Goal: Contribute content: Contribute content

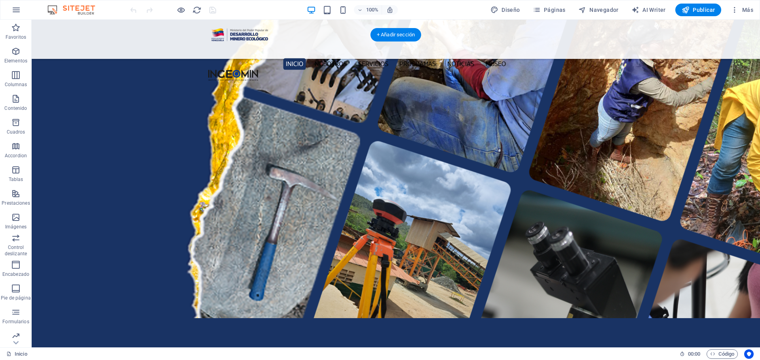
scroll to position [1266, 0]
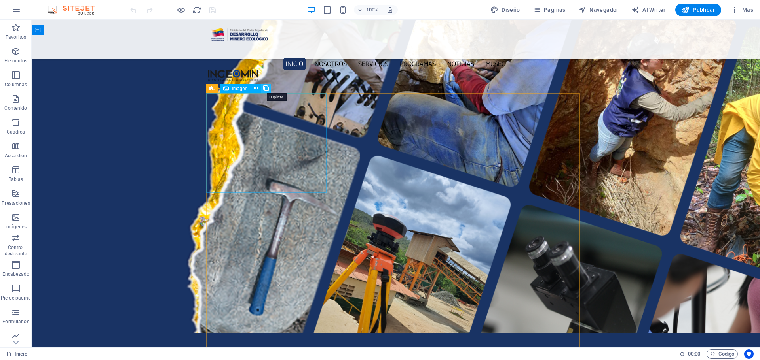
click at [265, 89] on icon at bounding box center [266, 88] width 6 height 8
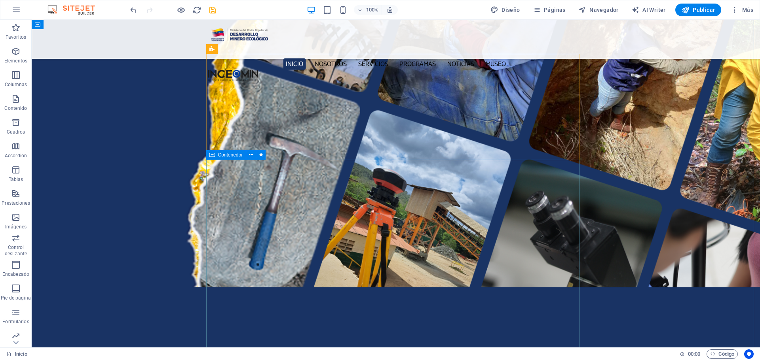
scroll to position [1306, 0]
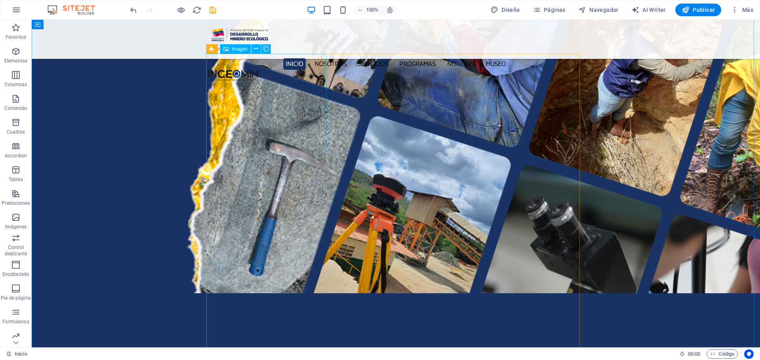
select select "px"
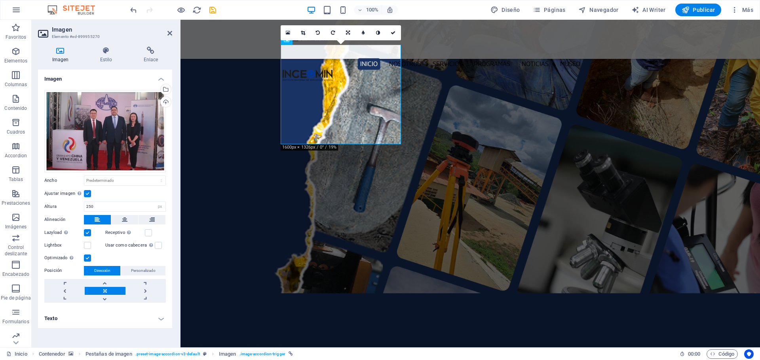
click at [161, 318] on h4 "Texto" at bounding box center [105, 318] width 134 height 19
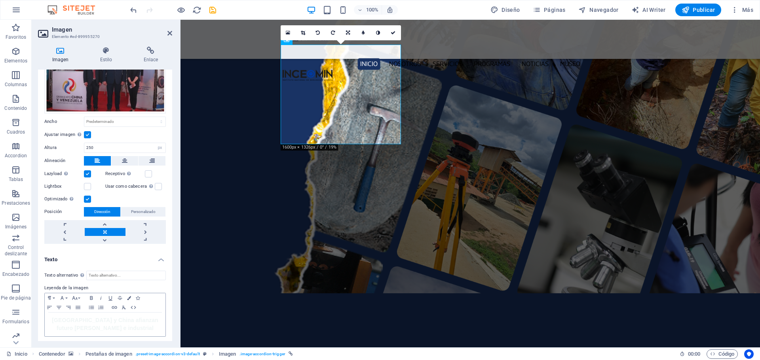
scroll to position [60, 0]
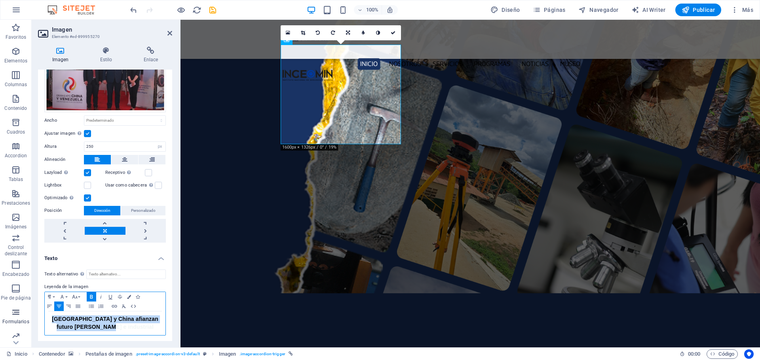
drag, startPoint x: 158, startPoint y: 330, endPoint x: 8, endPoint y: 309, distance: 151.7
click at [8, 309] on section "Favoritos Elementos Columnas Contenido [PERSON_NAME] Accordion Tablas Prestacio…" at bounding box center [380, 184] width 760 height 328
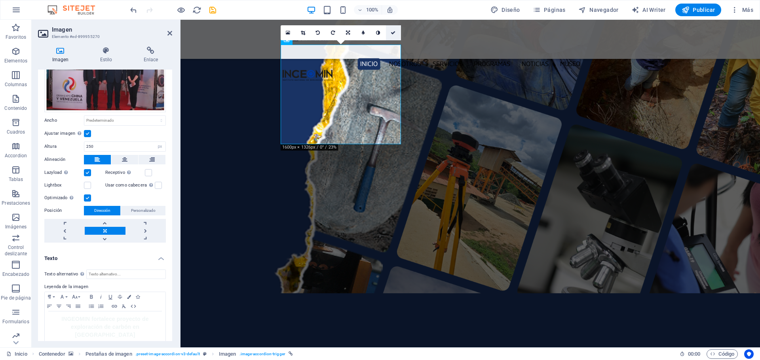
drag, startPoint x: 391, startPoint y: 32, endPoint x: 419, endPoint y: 63, distance: 41.7
click at [391, 32] on icon at bounding box center [392, 32] width 5 height 5
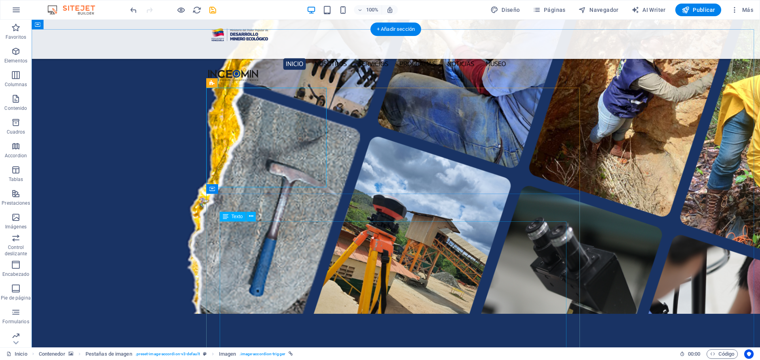
scroll to position [1289, 0]
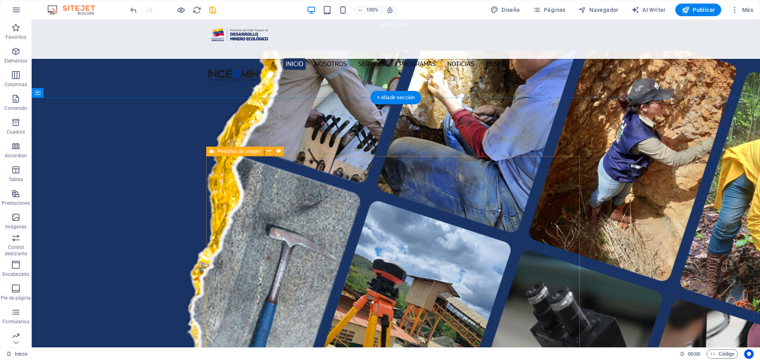
scroll to position [1203, 0]
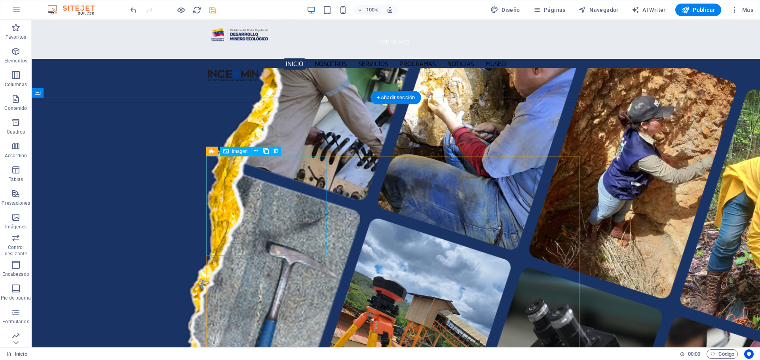
select select "px"
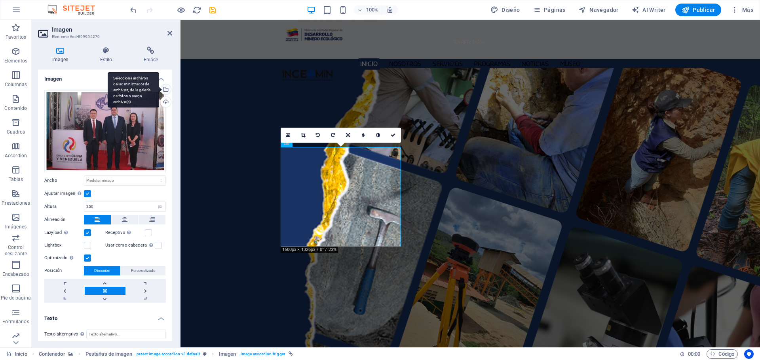
click at [159, 88] on div "Selecciona archivos del administrador de archivos, de la galería de fotos o car…" at bounding box center [133, 90] width 51 height 36
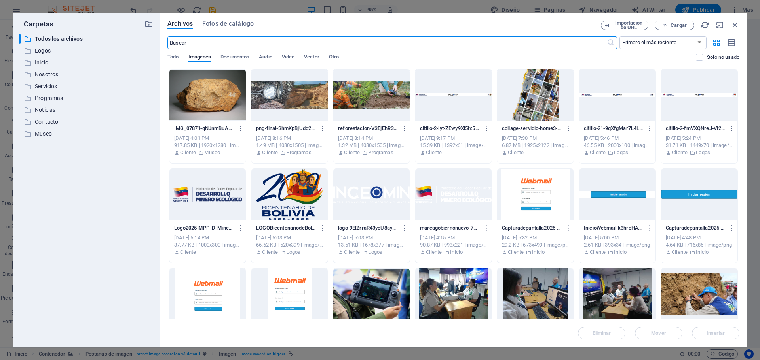
scroll to position [1205, 0]
click at [682, 24] on span "Cargar" at bounding box center [678, 25] width 16 height 5
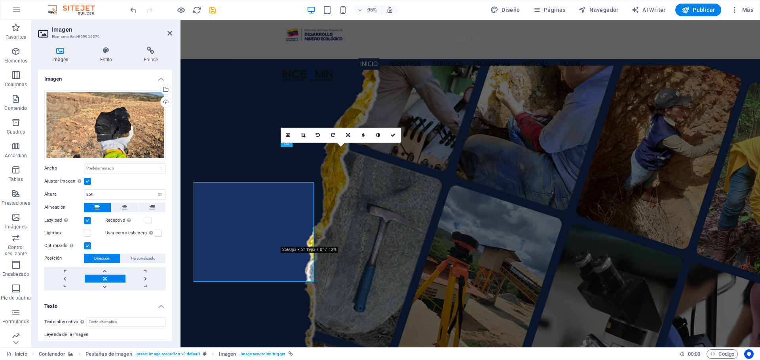
scroll to position [1203, 0]
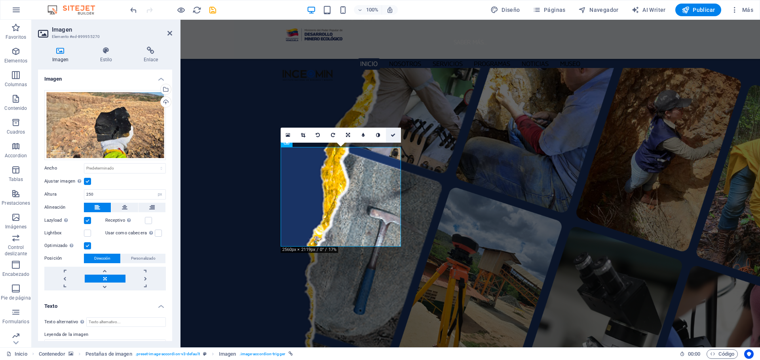
click at [392, 135] on icon at bounding box center [392, 135] width 5 height 5
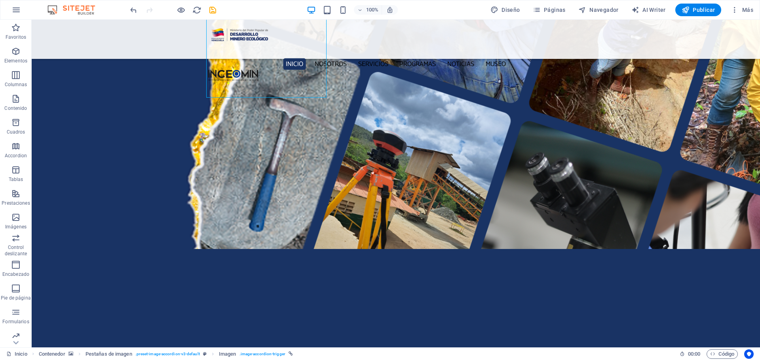
scroll to position [1361, 0]
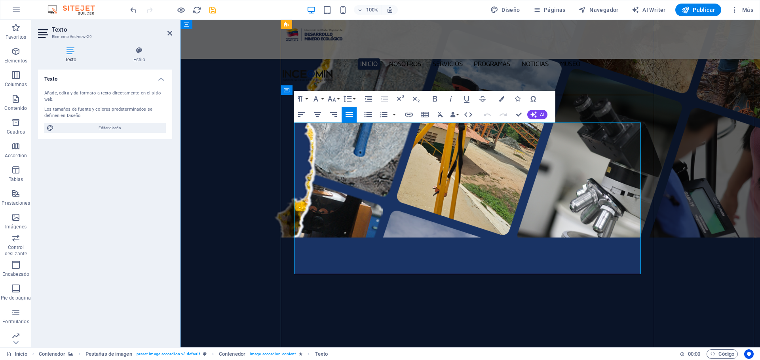
drag, startPoint x: 294, startPoint y: 127, endPoint x: 401, endPoint y: 257, distance: 167.8
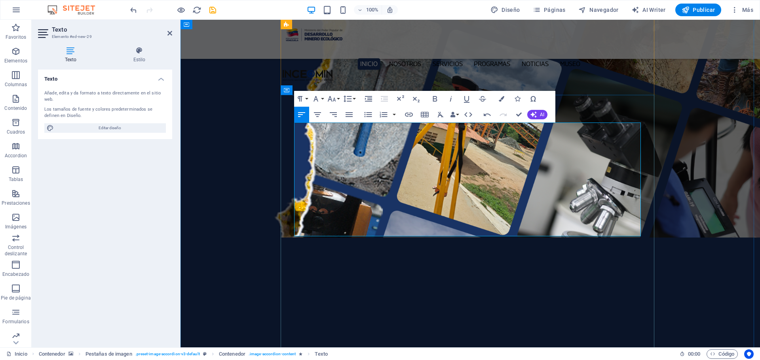
scroll to position [9117, 0]
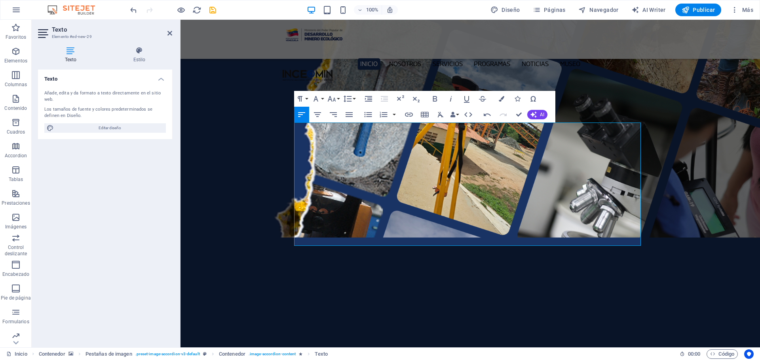
drag, startPoint x: 622, startPoint y: 233, endPoint x: 275, endPoint y: 124, distance: 363.7
click at [348, 113] on icon "button" at bounding box center [348, 114] width 7 height 5
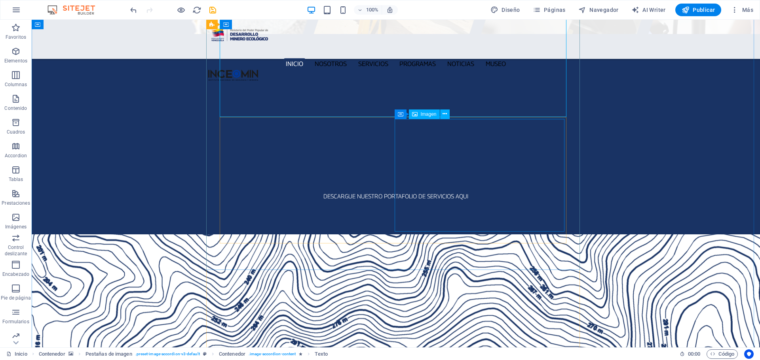
scroll to position [1512, 0]
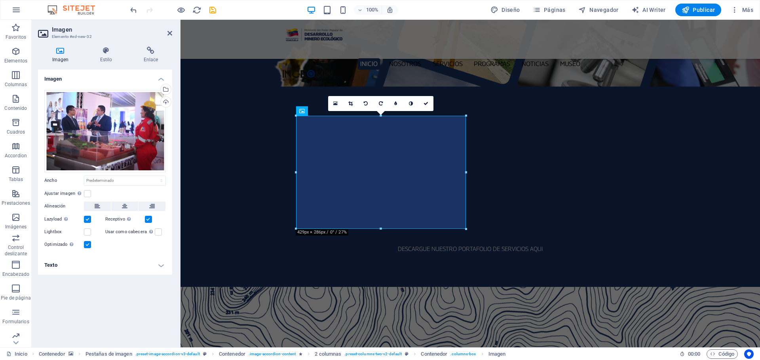
click at [171, 88] on div "Arrastra archivos aquí, haz clic para escoger archivos o selecciona archivos de…" at bounding box center [105, 170] width 134 height 172
click at [166, 87] on div "Selecciona archivos del administrador de archivos, de la galería de fotos o car…" at bounding box center [165, 90] width 12 height 12
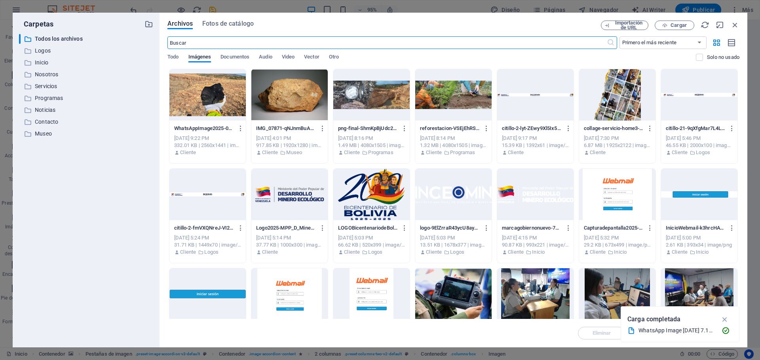
scroll to position [1515, 0]
click at [671, 25] on span "Cargar" at bounding box center [678, 25] width 16 height 5
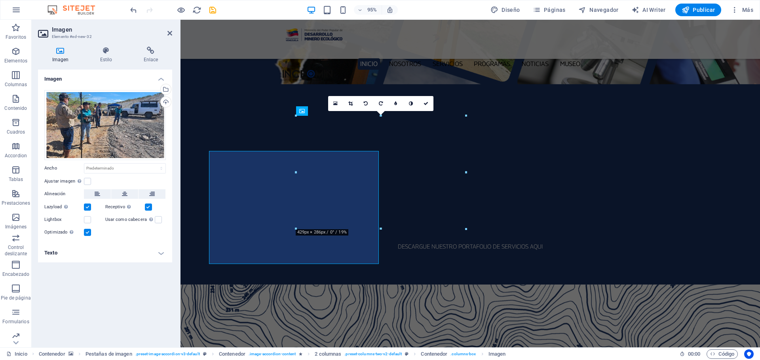
scroll to position [1512, 0]
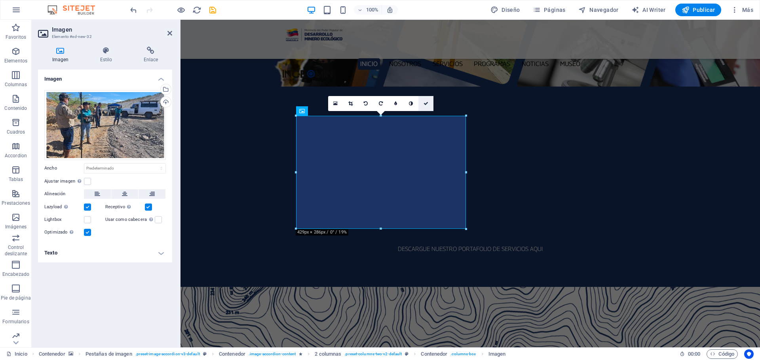
click at [427, 104] on icon at bounding box center [425, 103] width 5 height 5
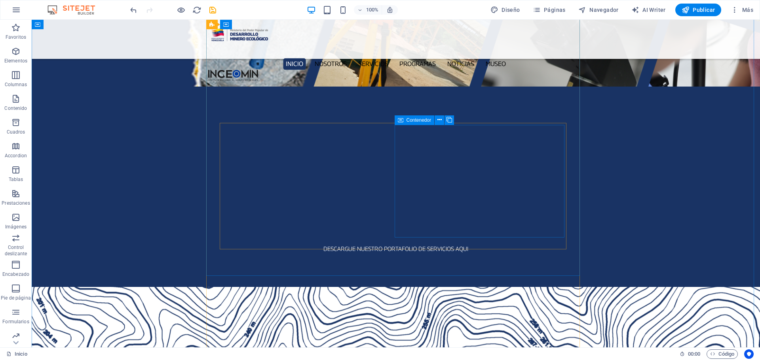
click at [401, 121] on icon at bounding box center [401, 120] width 6 height 9
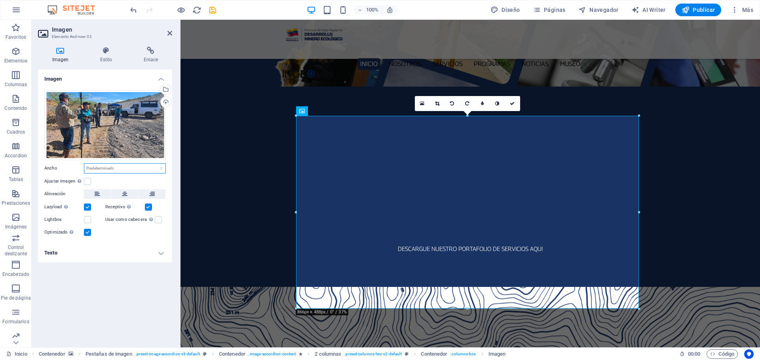
click at [110, 171] on select "Predeterminado automático px rem % em vh vw" at bounding box center [124, 168] width 81 height 9
select select "px"
click at [154, 164] on select "Predeterminado automático px rem % em vh vw" at bounding box center [124, 168] width 81 height 9
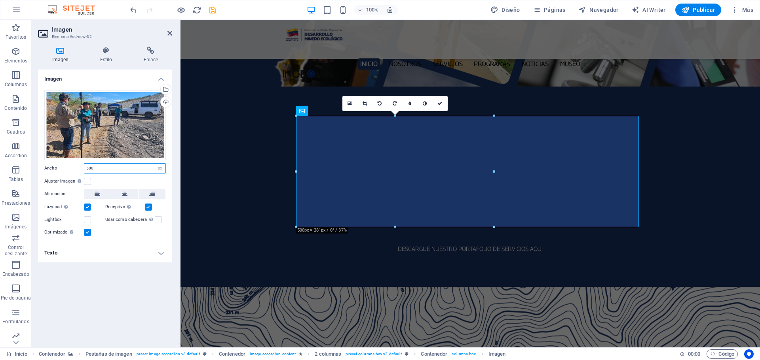
click at [108, 169] on input "500" at bounding box center [124, 168] width 81 height 9
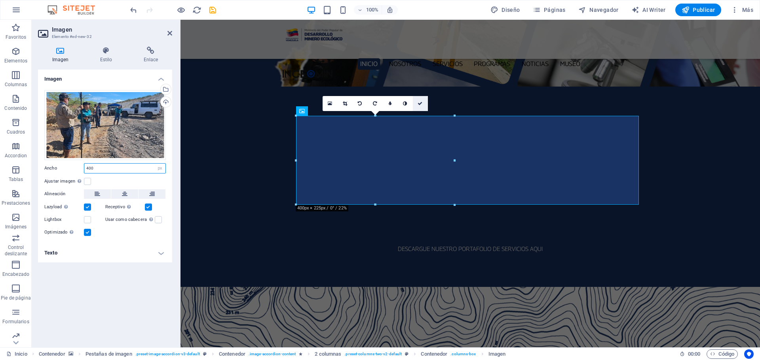
type input "400"
click at [420, 105] on icon at bounding box center [419, 103] width 5 height 5
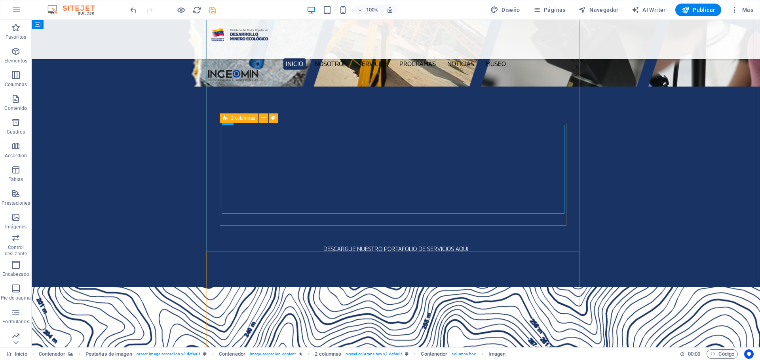
click at [229, 119] on div "2 columnas" at bounding box center [239, 118] width 39 height 9
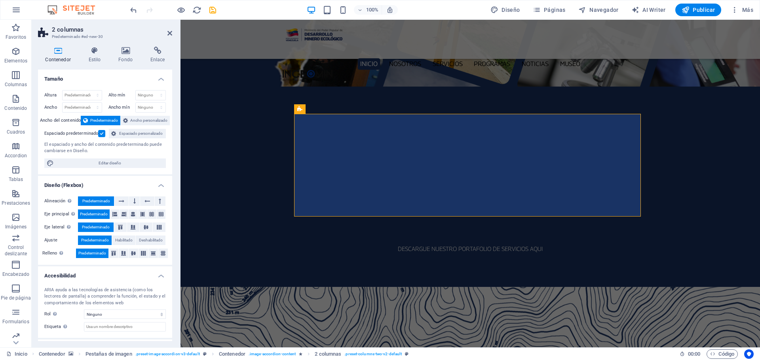
click at [57, 51] on icon at bounding box center [58, 51] width 40 height 8
click at [133, 214] on icon at bounding box center [133, 214] width 5 height 9
click at [106, 215] on span "Predeterminado" at bounding box center [94, 214] width 28 height 9
click at [145, 228] on icon at bounding box center [145, 227] width 9 height 5
drag, startPoint x: 102, startPoint y: 220, endPoint x: 102, endPoint y: 224, distance: 4.0
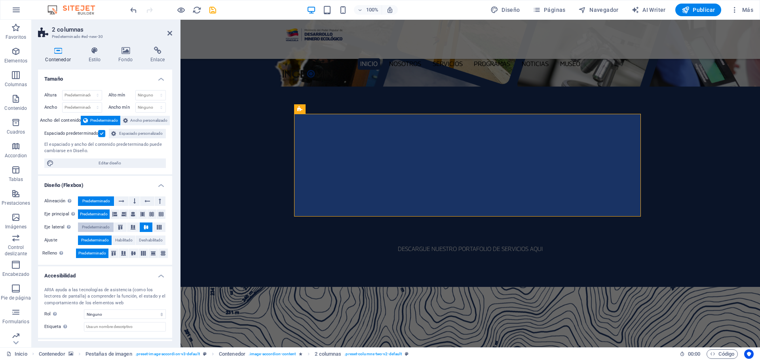
click at [102, 224] on div "Alineación Determina flex-direction. Predeterminado Eje principal Determina la …" at bounding box center [105, 227] width 134 height 75
click at [101, 225] on span "Predeterminado" at bounding box center [96, 227] width 28 height 9
click at [133, 253] on icon at bounding box center [133, 253] width 9 height 5
click at [95, 254] on span "Predeterminado" at bounding box center [92, 253] width 28 height 9
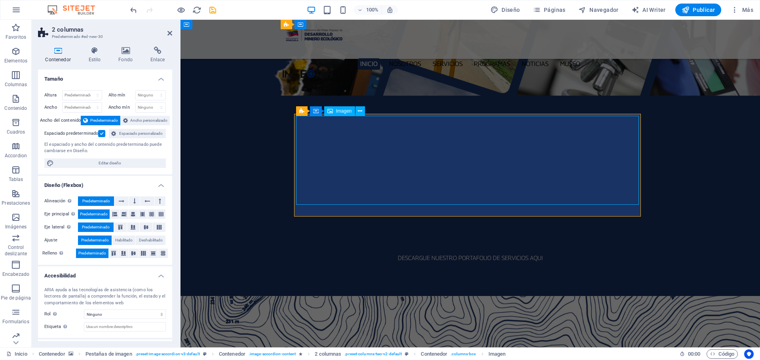
select select "px"
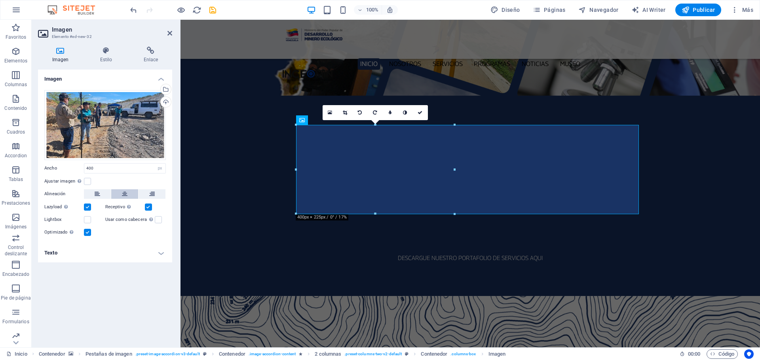
click at [124, 199] on icon at bounding box center [125, 193] width 6 height 9
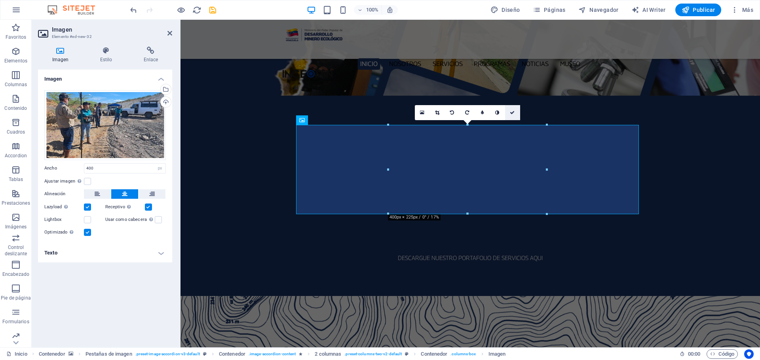
click at [513, 112] on icon at bounding box center [512, 112] width 5 height 5
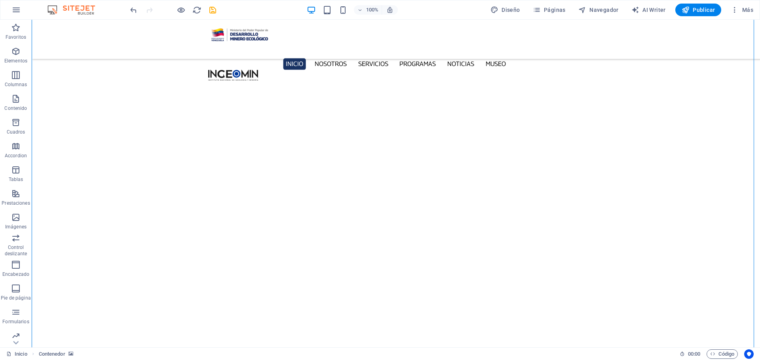
scroll to position [2571, 0]
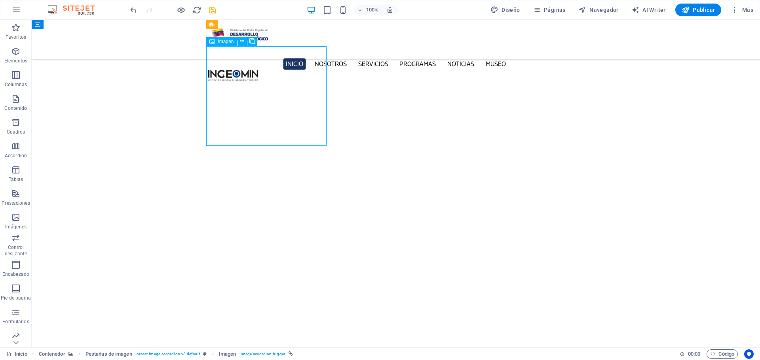
scroll to position [2492, 0]
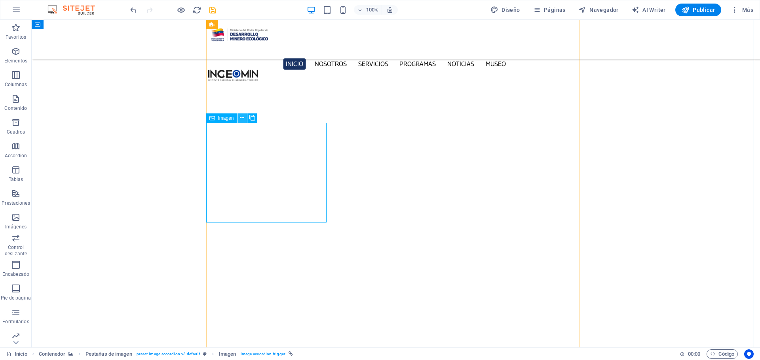
click at [241, 117] on icon at bounding box center [242, 118] width 4 height 8
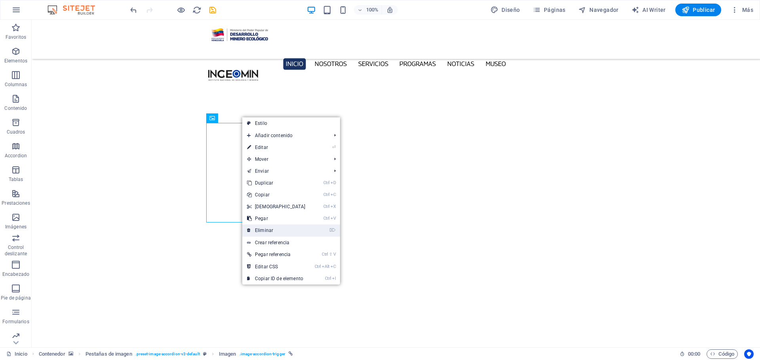
click at [273, 233] on link "⌦ Eliminar" at bounding box center [276, 231] width 68 height 12
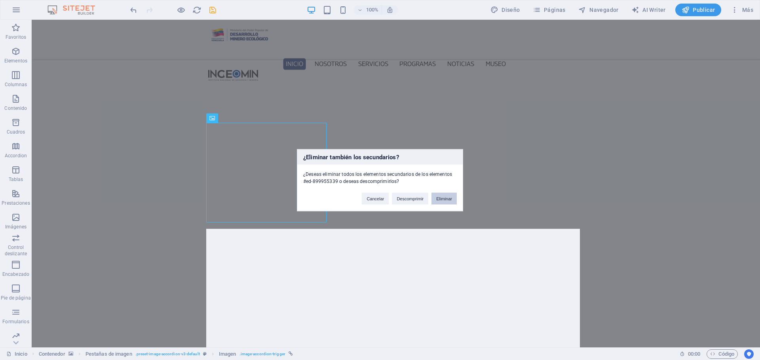
drag, startPoint x: 442, startPoint y: 198, endPoint x: 411, endPoint y: 178, distance: 37.2
click at [442, 198] on button "Eliminar" at bounding box center [443, 199] width 25 height 12
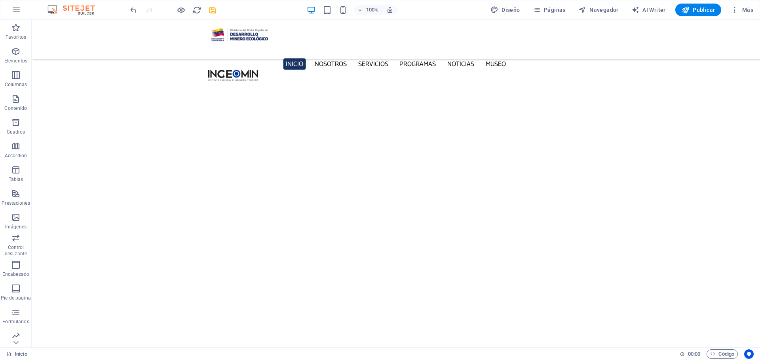
scroll to position [2334, 0]
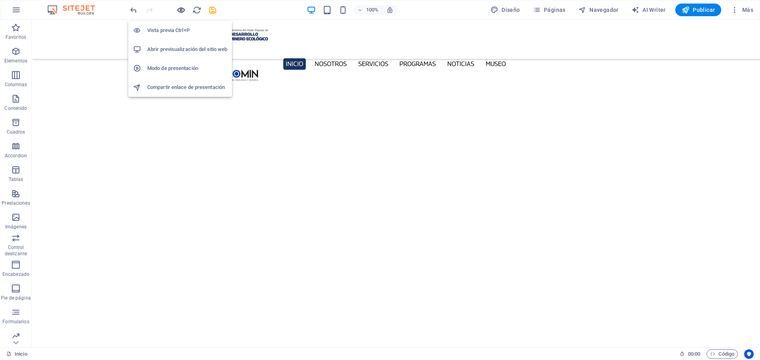
click at [179, 10] on icon "button" at bounding box center [180, 10] width 9 height 9
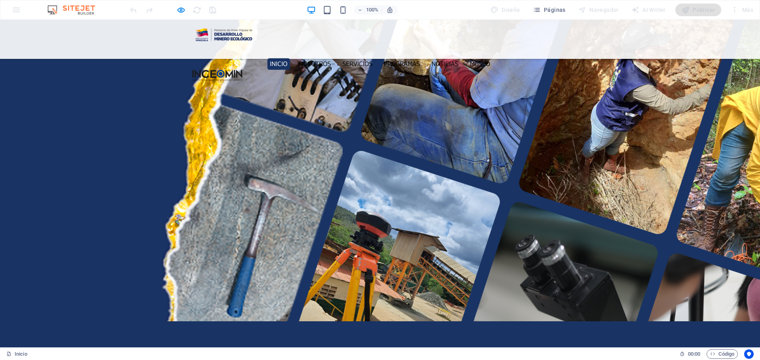
scroll to position [1276, 0]
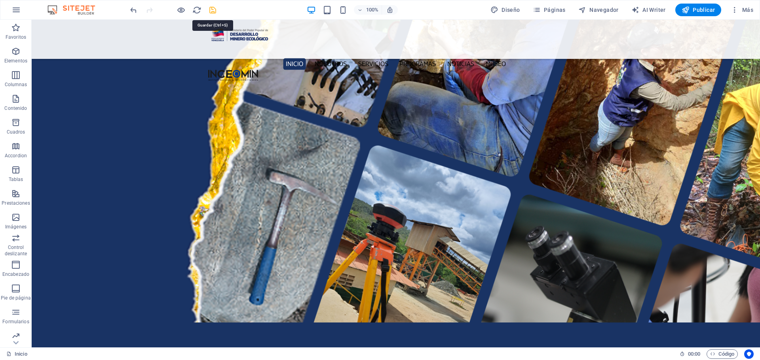
click at [209, 10] on icon "save" at bounding box center [212, 10] width 9 height 9
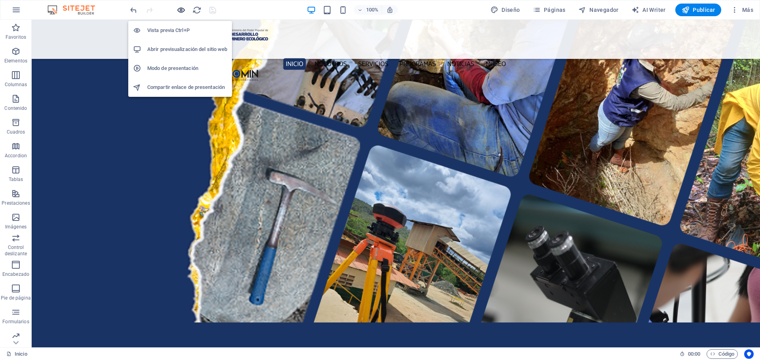
click at [179, 8] on icon "button" at bounding box center [180, 10] width 9 height 9
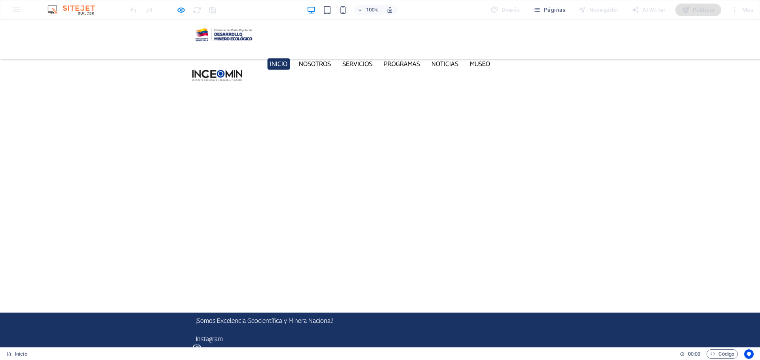
scroll to position [0, 0]
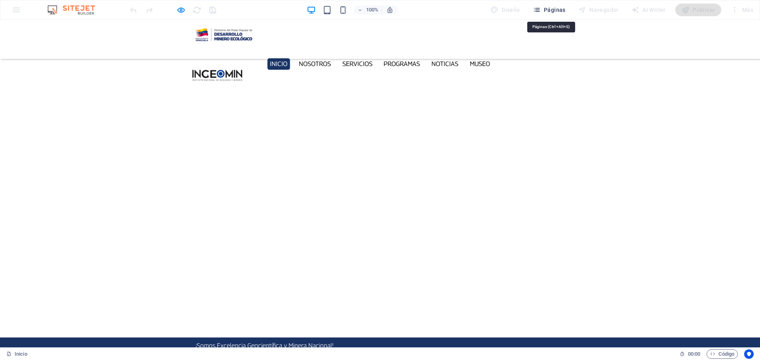
click at [548, 9] on span "Páginas" at bounding box center [548, 10] width 33 height 8
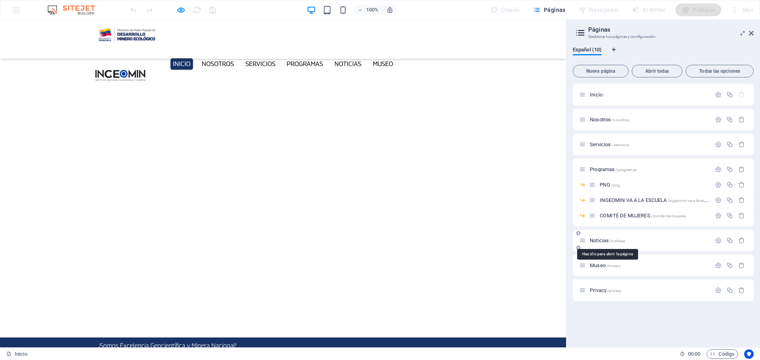
click at [597, 239] on span "Noticias /noticias" at bounding box center [606, 241] width 35 height 6
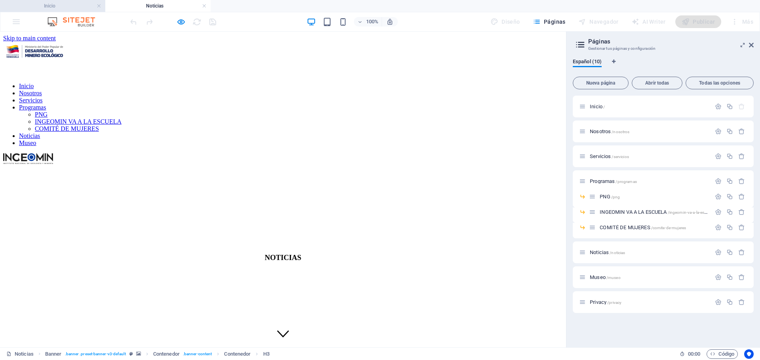
click at [57, 5] on h4 "Inicio" at bounding box center [52, 6] width 105 height 9
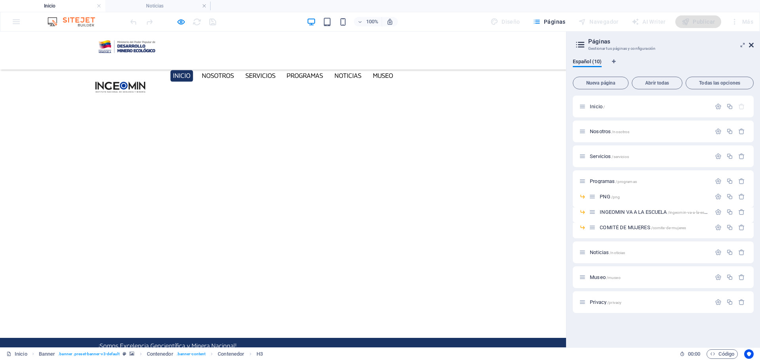
click at [749, 46] on icon at bounding box center [750, 45] width 5 height 6
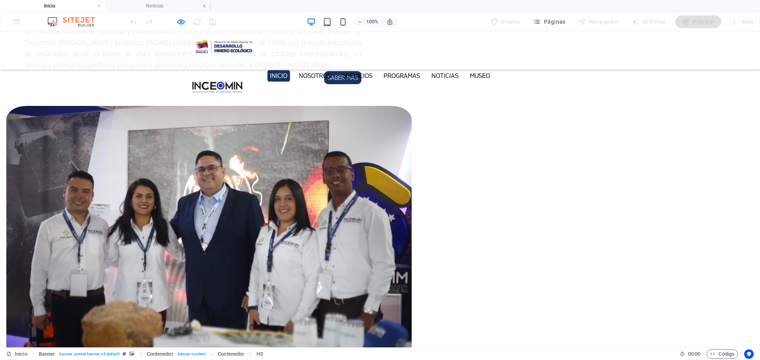
scroll to position [791, 0]
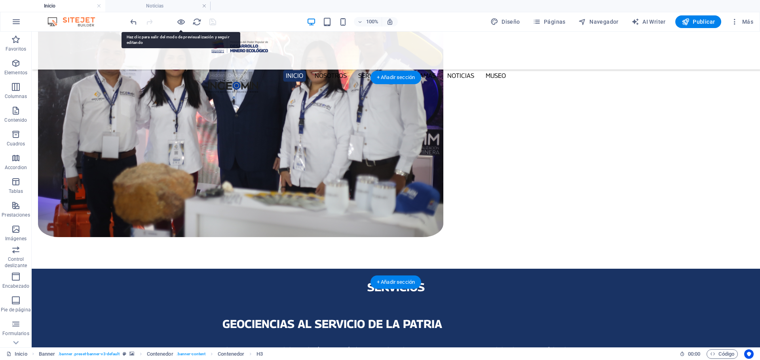
select select "px"
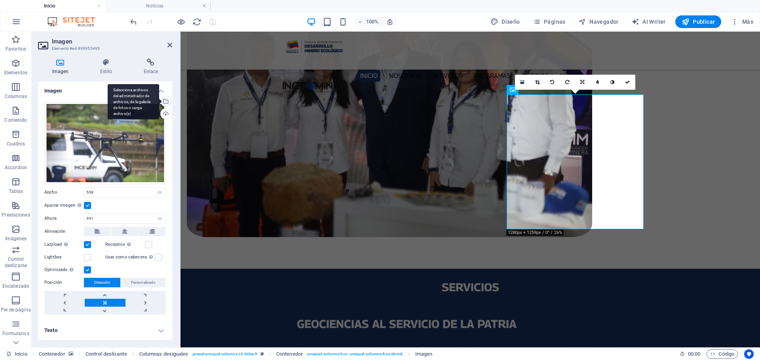
click at [166, 99] on div "Selecciona archivos del administrador de archivos, de la galería de fotos o car…" at bounding box center [165, 102] width 12 height 12
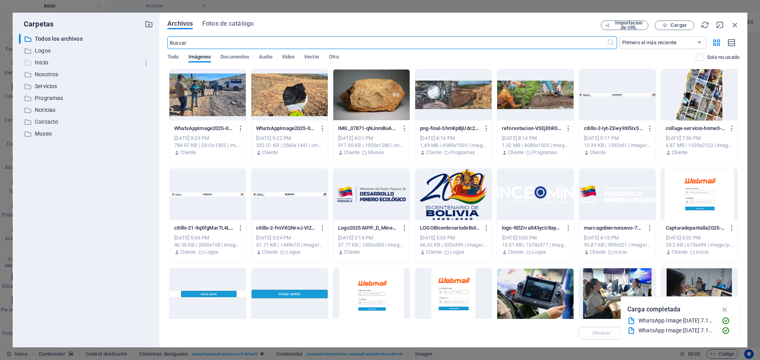
click at [48, 62] on p "Inicio" at bounding box center [87, 62] width 104 height 9
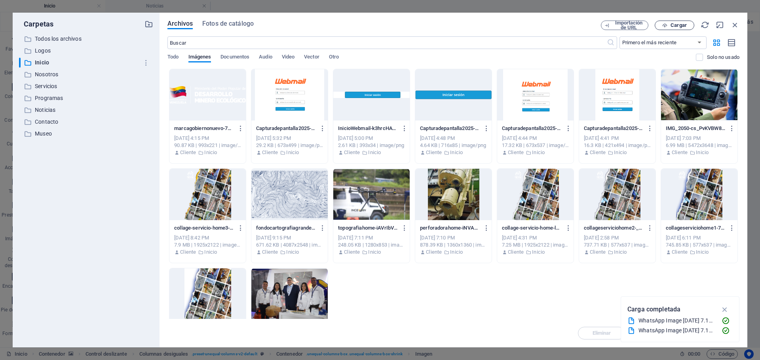
click at [684, 27] on span "Cargar" at bounding box center [678, 25] width 16 height 5
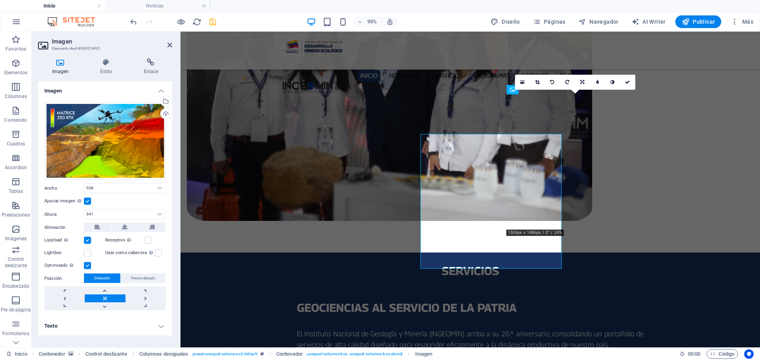
scroll to position [791, 0]
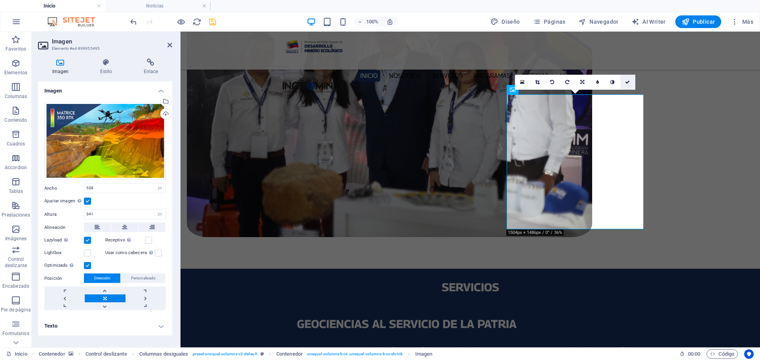
click at [626, 83] on icon at bounding box center [627, 82] width 5 height 5
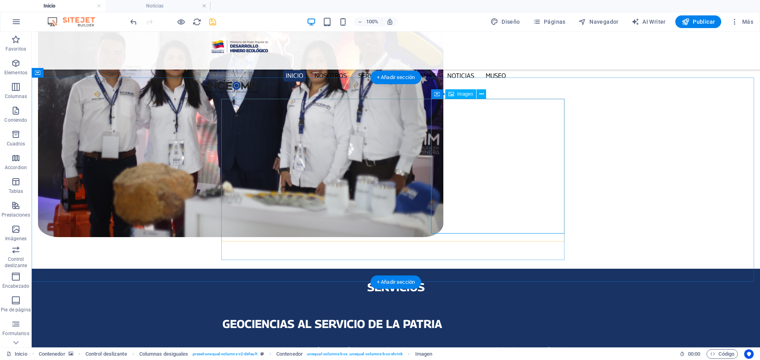
select select "px"
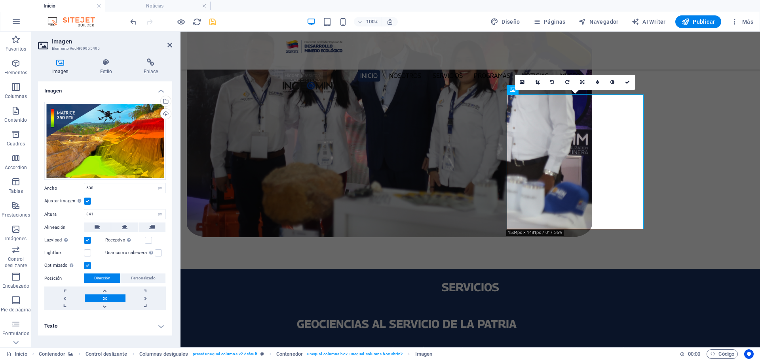
click at [91, 202] on label at bounding box center [87, 201] width 7 height 7
click at [0, 0] on input "Ajustar imagen Ajustar imagen automáticamente a un ancho y alto fijo" at bounding box center [0, 0] width 0 height 0
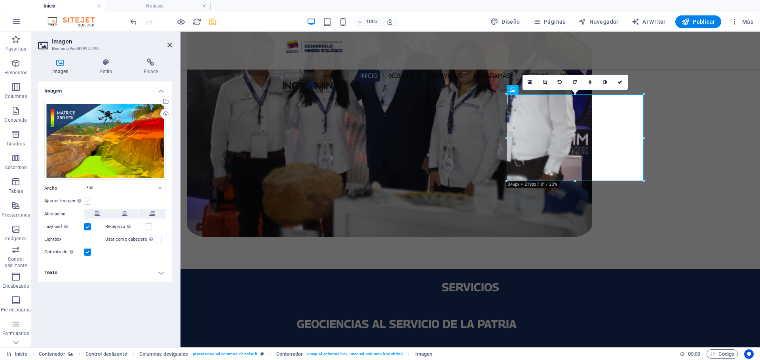
click at [90, 203] on label at bounding box center [87, 201] width 7 height 7
click at [0, 0] on input "Ajustar imagen Ajustar imagen automáticamente a un ancho y alto fijo" at bounding box center [0, 0] width 0 height 0
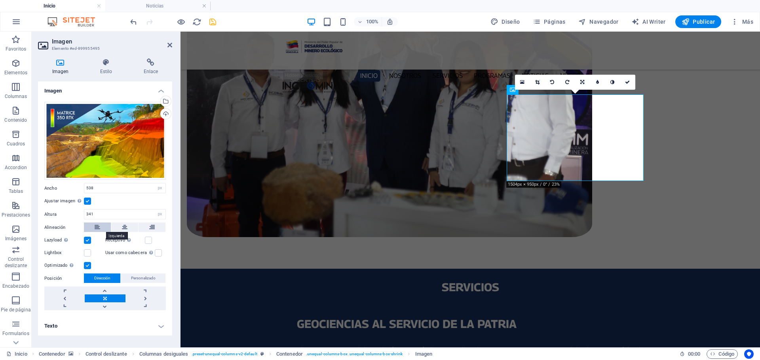
click at [100, 225] on icon at bounding box center [98, 227] width 6 height 9
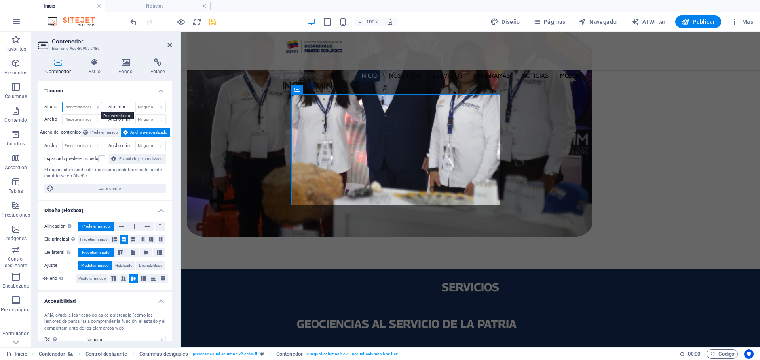
click at [100, 109] on select "Predeterminado px rem % vh vw" at bounding box center [82, 106] width 39 height 9
select select "px"
click at [89, 102] on select "Predeterminado px rem % vh vw" at bounding box center [82, 106] width 39 height 9
type input "278"
click at [95, 107] on select "Predeterminado px rem % vh vw" at bounding box center [96, 106] width 11 height 9
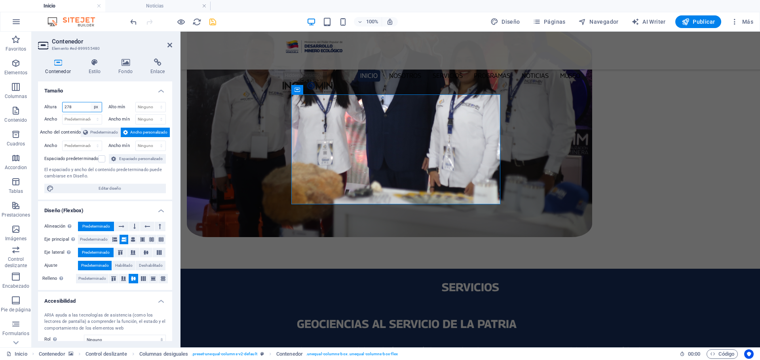
select select "default"
click at [91, 102] on select "Predeterminado px rem % vh vw" at bounding box center [96, 106] width 11 height 9
select select "DISABLED_OPTION_VALUE"
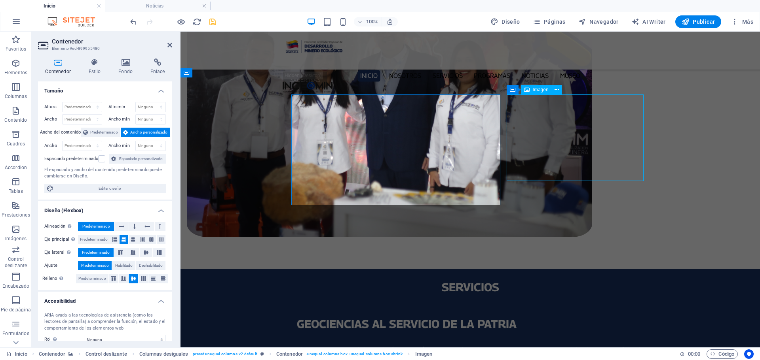
select select "px"
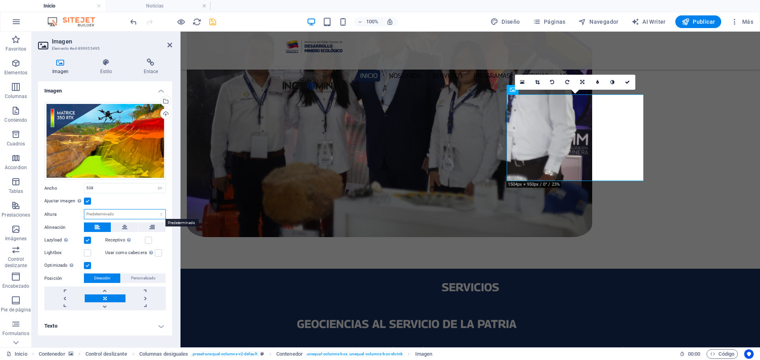
click at [101, 214] on select "Predeterminado automático px" at bounding box center [124, 214] width 81 height 9
select select "px"
click at [154, 210] on select "Predeterminado automático px" at bounding box center [124, 214] width 81 height 9
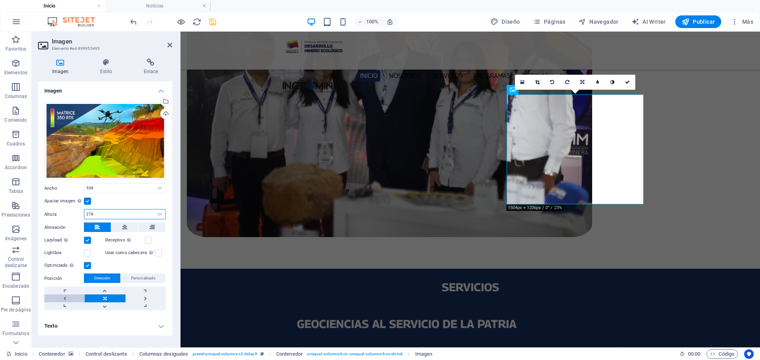
type input "278"
click at [67, 297] on link at bounding box center [64, 299] width 40 height 8
drag, startPoint x: 214, startPoint y: 23, endPoint x: 509, endPoint y: 30, distance: 295.2
click at [214, 23] on icon "save" at bounding box center [212, 21] width 9 height 9
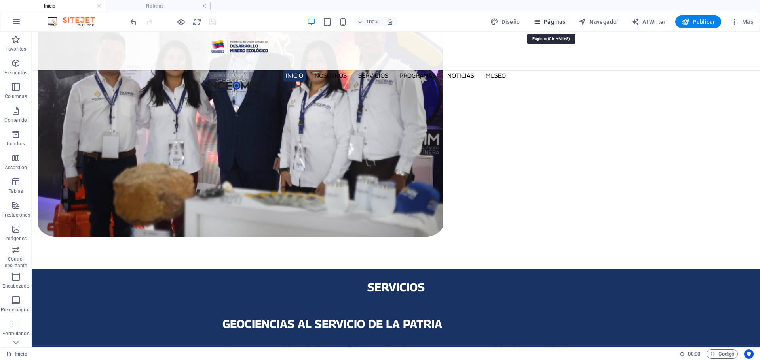
click at [554, 23] on span "Páginas" at bounding box center [548, 22] width 33 height 8
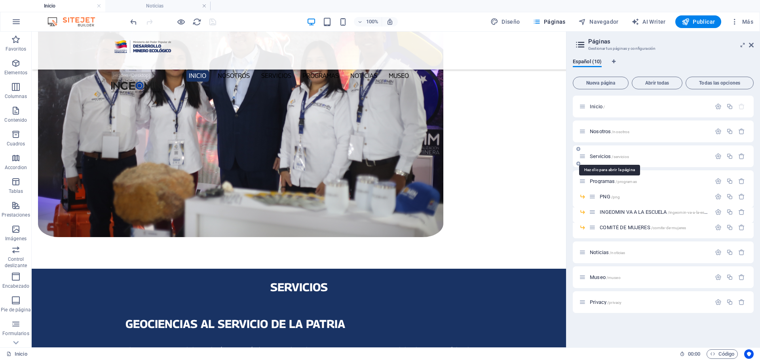
click at [603, 156] on span "Servicios /servicios" at bounding box center [608, 156] width 39 height 6
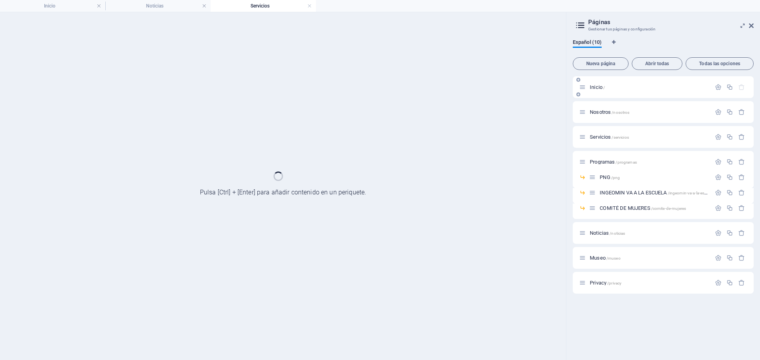
scroll to position [0, 0]
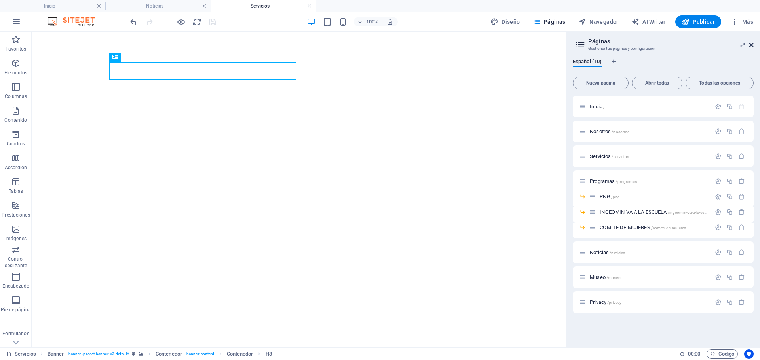
click at [753, 44] on icon at bounding box center [750, 45] width 5 height 6
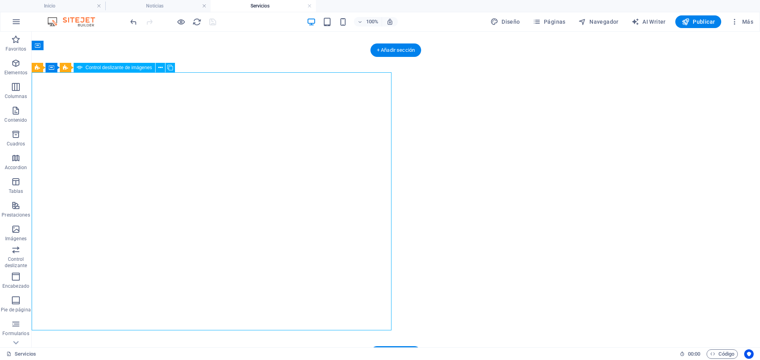
select select "px"
select select "ms"
select select "s"
select select "progressive"
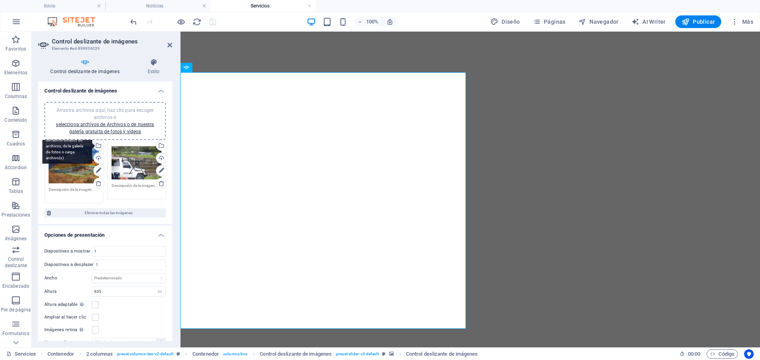
click at [100, 146] on div "Selecciona archivos del administrador de archivos, de la galería de fotos o car…" at bounding box center [98, 146] width 12 height 12
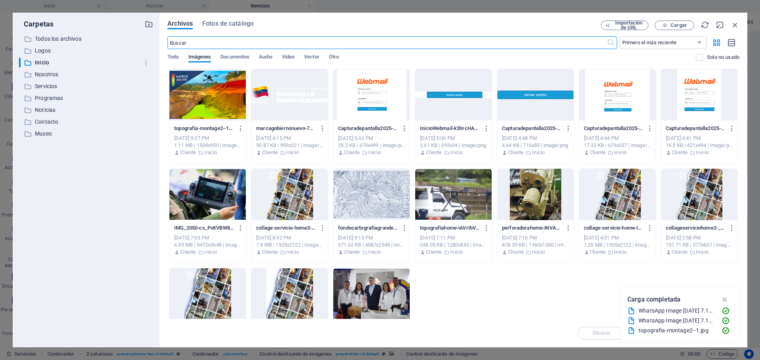
click at [212, 84] on div at bounding box center [207, 94] width 76 height 51
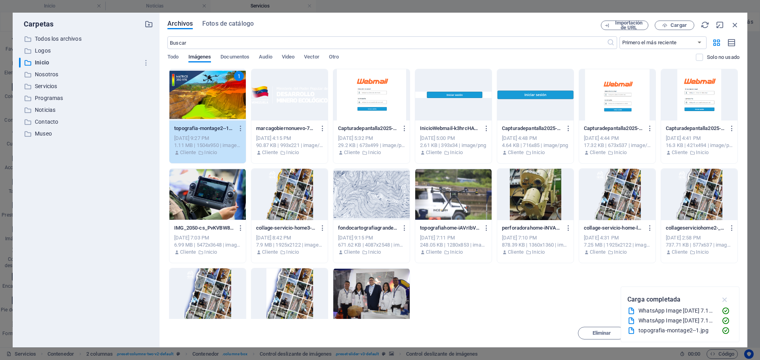
click at [723, 301] on icon "button" at bounding box center [724, 300] width 9 height 9
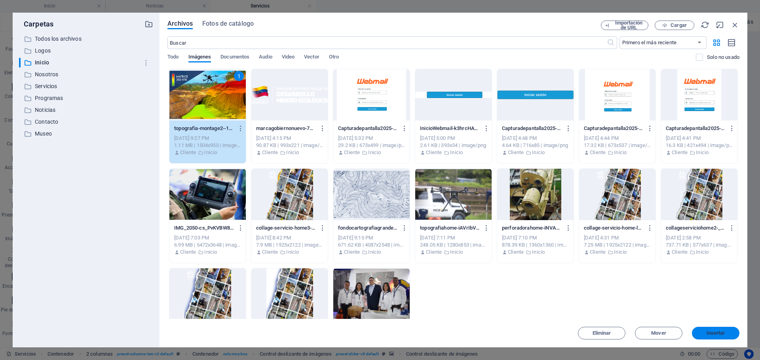
click at [711, 331] on span "Insertar" at bounding box center [715, 333] width 19 height 5
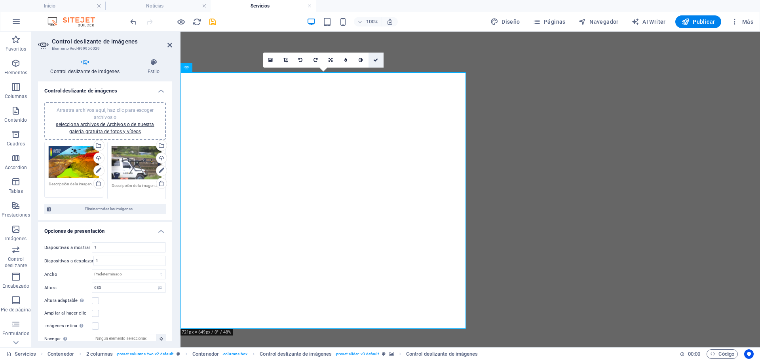
click at [377, 61] on icon at bounding box center [375, 60] width 5 height 5
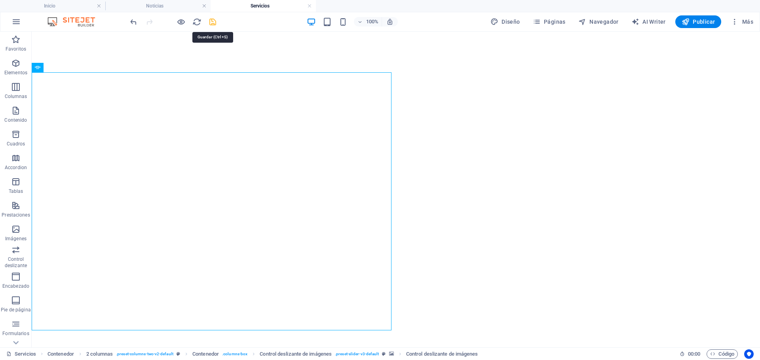
click at [208, 23] on icon "save" at bounding box center [212, 21] width 9 height 9
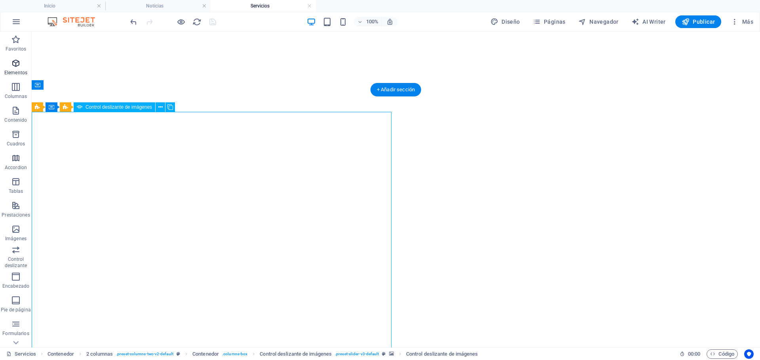
select select "px"
select select "ms"
select select "s"
select select "progressive"
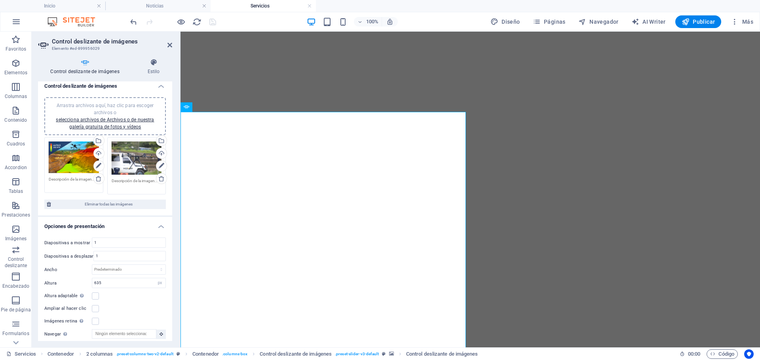
scroll to position [3, 0]
click at [82, 149] on div "Arrastra archivos aquí, haz clic para escoger archivos o selecciona archivos de…" at bounding box center [74, 159] width 50 height 32
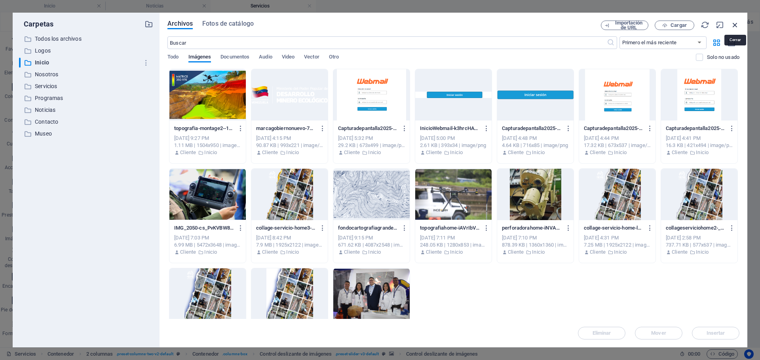
click at [732, 25] on icon "button" at bounding box center [734, 25] width 9 height 9
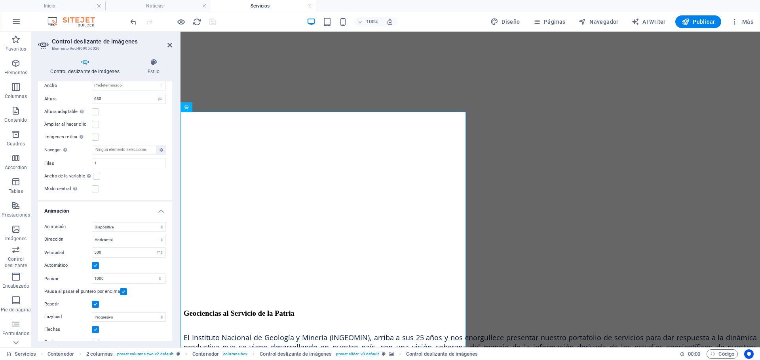
scroll to position [201, 0]
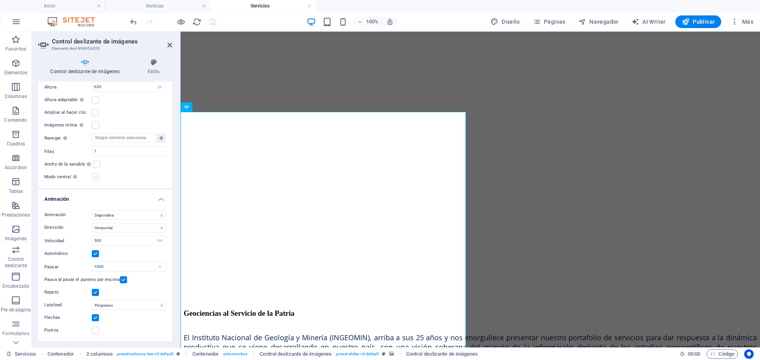
click at [96, 178] on label at bounding box center [95, 177] width 7 height 7
click at [0, 0] on input "Modo central Permite la visualización centralizada con diapositiva anterior/sig…" at bounding box center [0, 0] width 0 height 0
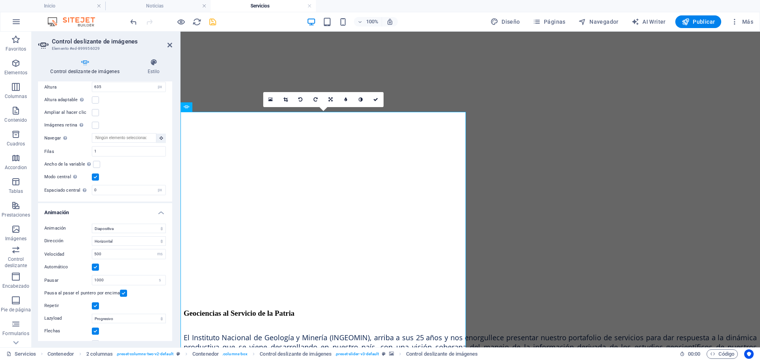
click at [96, 178] on label at bounding box center [95, 177] width 7 height 7
click at [0, 0] on input "Modo central Permite la visualización centralizada con diapositiva anterior/sig…" at bounding box center [0, 0] width 0 height 0
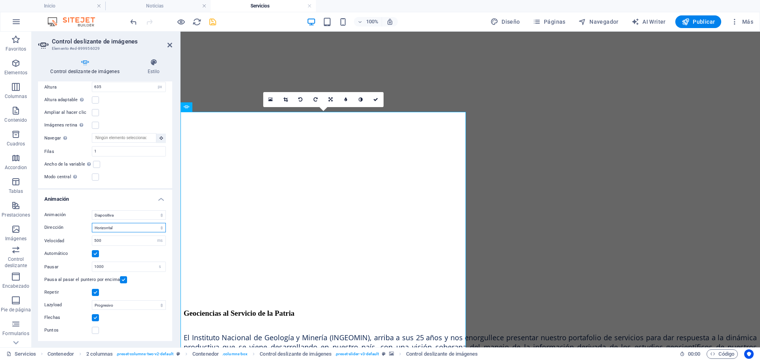
click at [162, 225] on select "Horizontal Vertical" at bounding box center [129, 227] width 74 height 9
click at [92, 223] on select "Horizontal Vertical" at bounding box center [129, 227] width 74 height 9
click at [95, 330] on label at bounding box center [95, 330] width 7 height 7
click at [0, 0] on input "Puntos" at bounding box center [0, 0] width 0 height 0
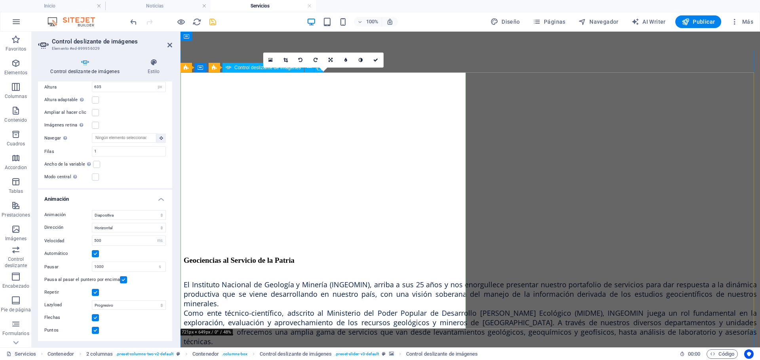
scroll to position [435, 0]
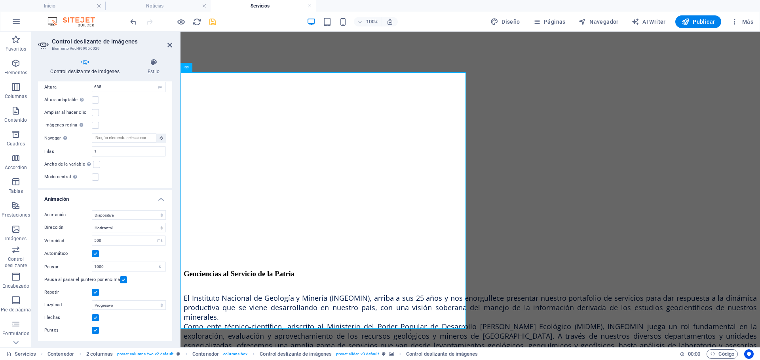
click at [93, 331] on label at bounding box center [95, 330] width 7 height 7
click at [0, 0] on input "Puntos" at bounding box center [0, 0] width 0 height 0
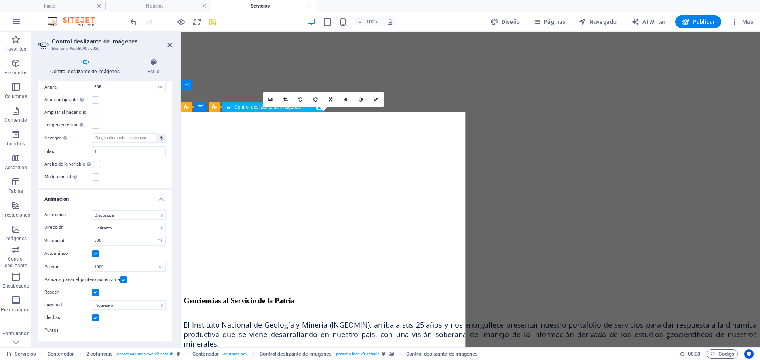
scroll to position [396, 0]
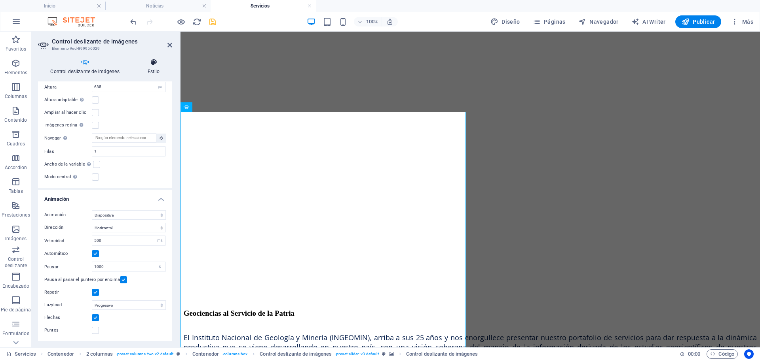
click at [150, 63] on icon at bounding box center [153, 63] width 37 height 8
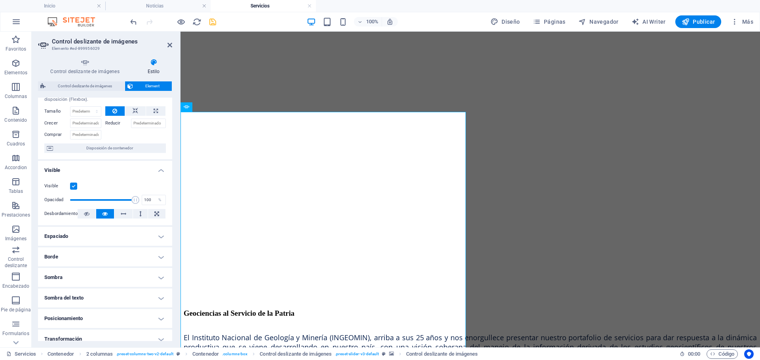
scroll to position [40, 0]
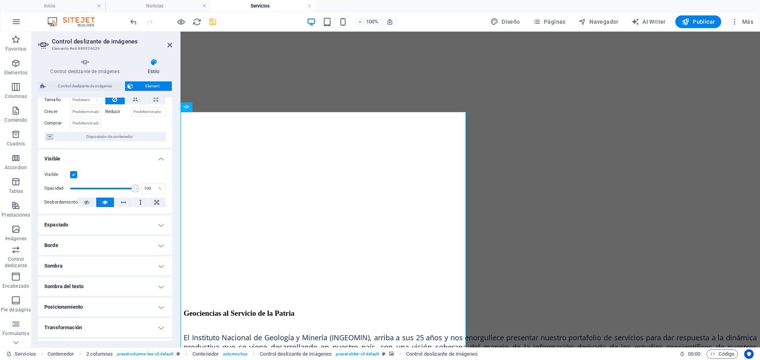
click at [160, 226] on h4 "Espaciado" at bounding box center [105, 225] width 134 height 19
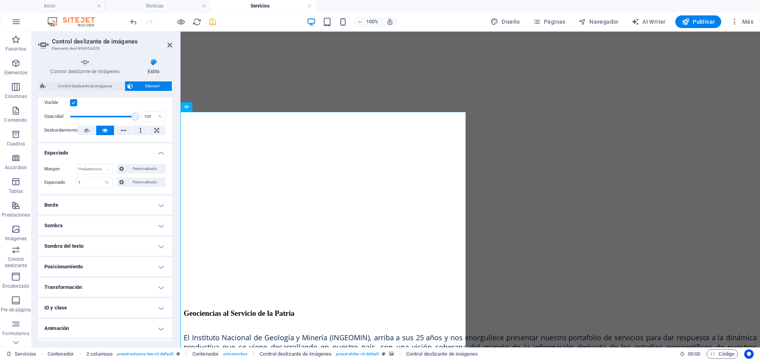
scroll to position [119, 0]
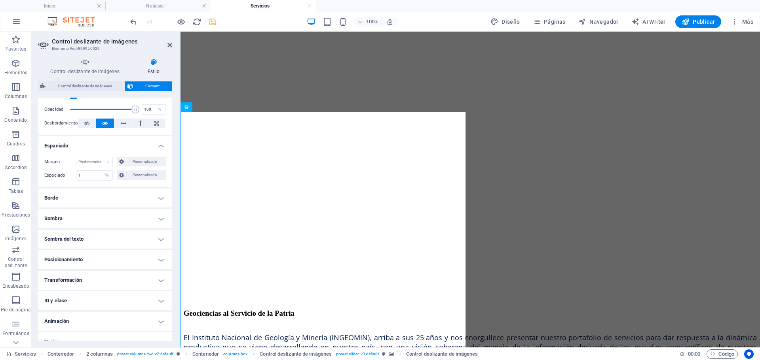
click at [160, 195] on h4 "Borde" at bounding box center [105, 198] width 134 height 19
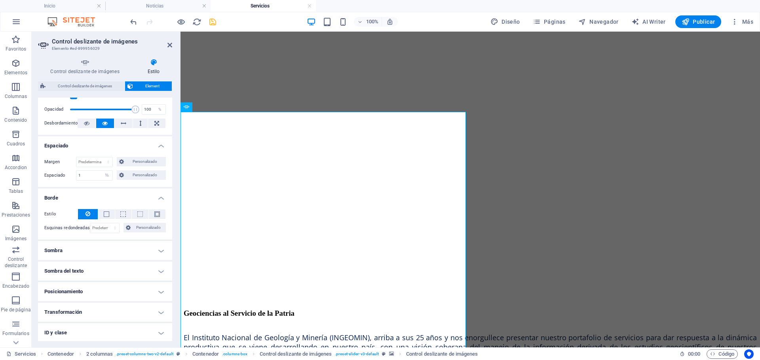
click at [158, 248] on h4 "Sombra" at bounding box center [105, 250] width 134 height 19
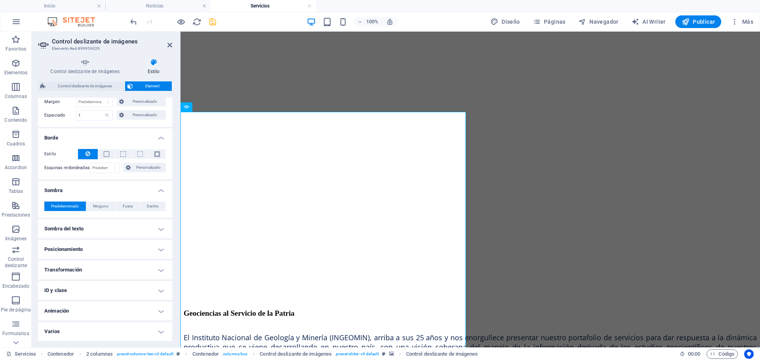
click at [157, 229] on h4 "Sombra del texto" at bounding box center [105, 229] width 134 height 19
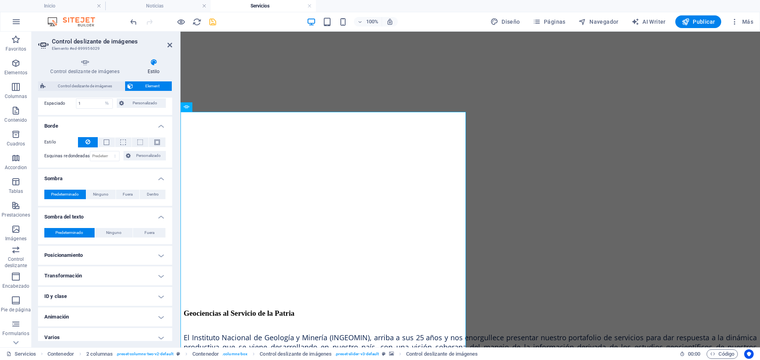
scroll to position [197, 0]
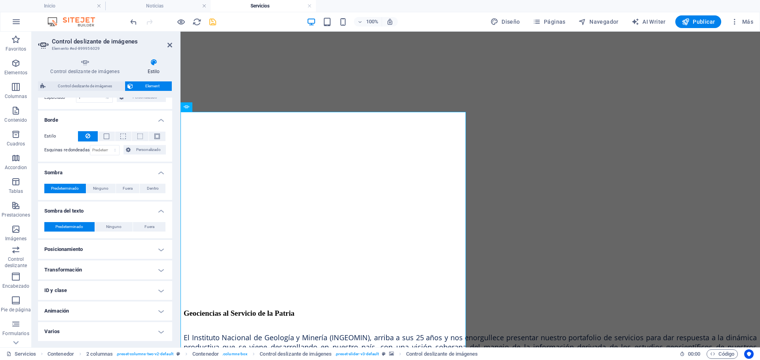
click at [158, 249] on h4 "Posicionamiento" at bounding box center [105, 249] width 134 height 19
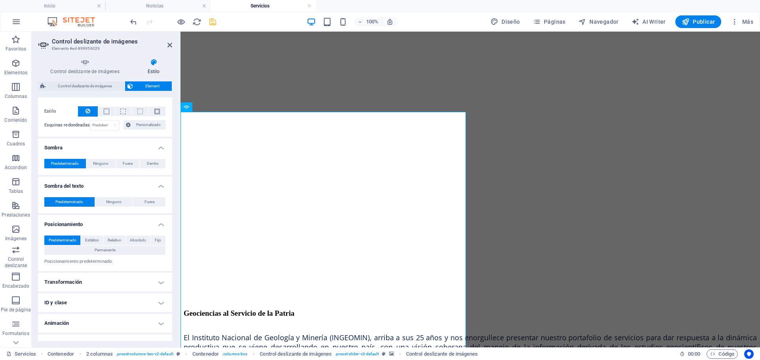
scroll to position [234, 0]
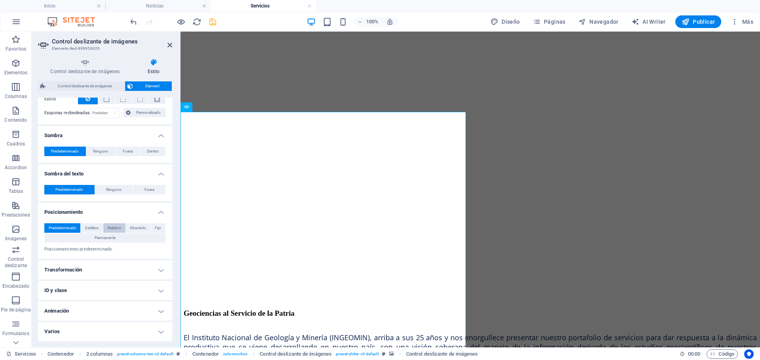
click at [116, 225] on span "Relativo" at bounding box center [114, 228] width 13 height 9
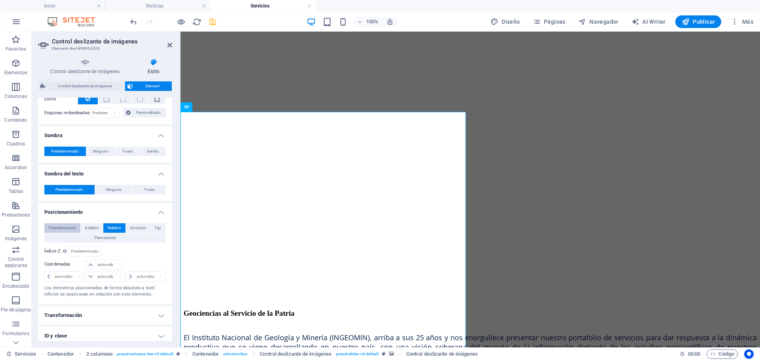
click at [61, 229] on span "Predeterminado" at bounding box center [63, 228] width 28 height 9
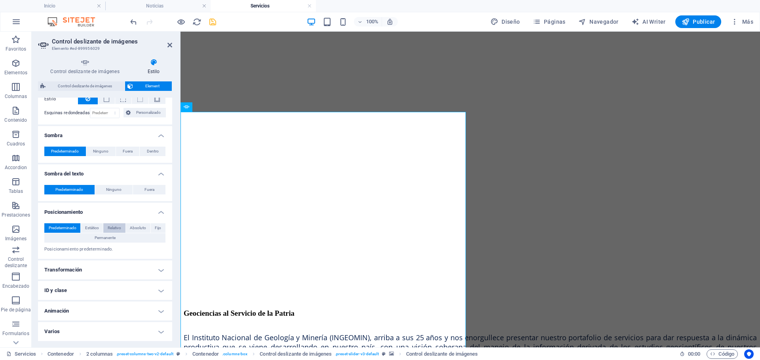
click at [118, 229] on span "Relativo" at bounding box center [114, 228] width 13 height 9
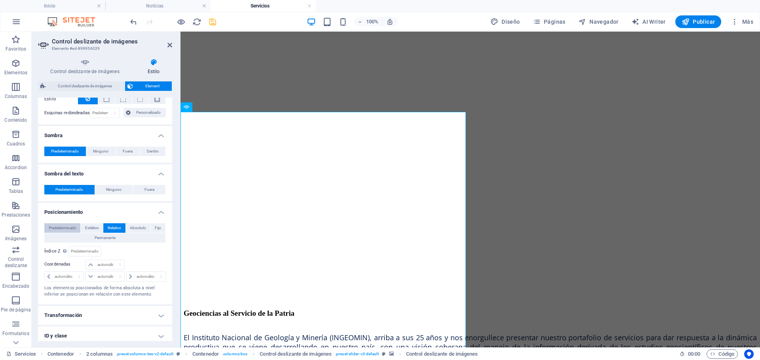
click at [63, 229] on span "Predeterminado" at bounding box center [63, 228] width 28 height 9
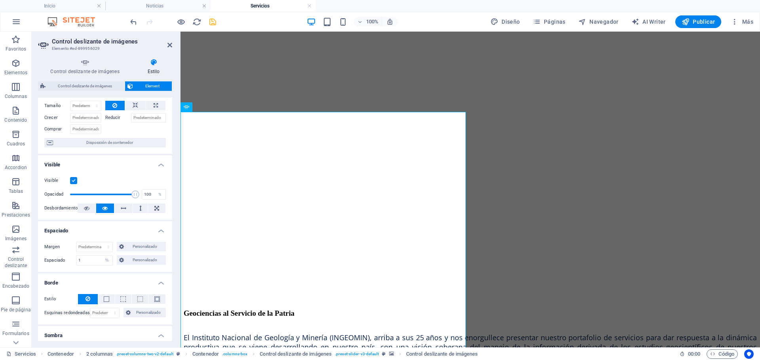
scroll to position [0, 0]
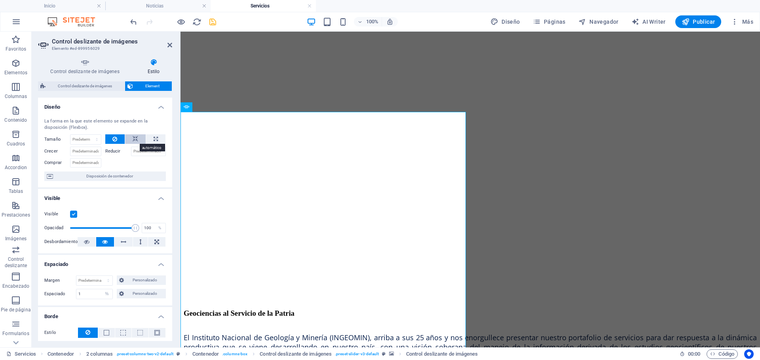
click at [133, 135] on icon at bounding box center [136, 139] width 6 height 9
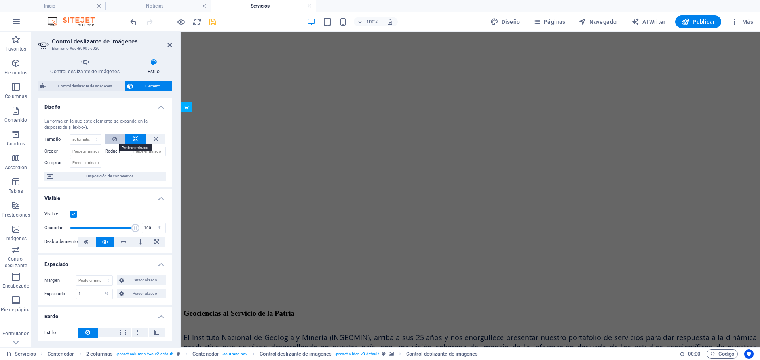
click at [112, 138] on icon at bounding box center [114, 139] width 5 height 9
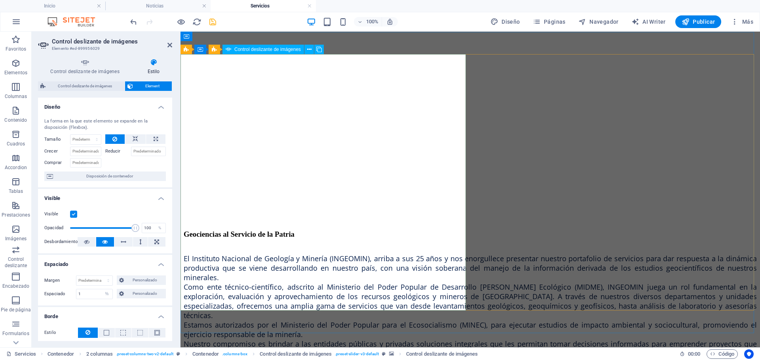
scroll to position [435, 0]
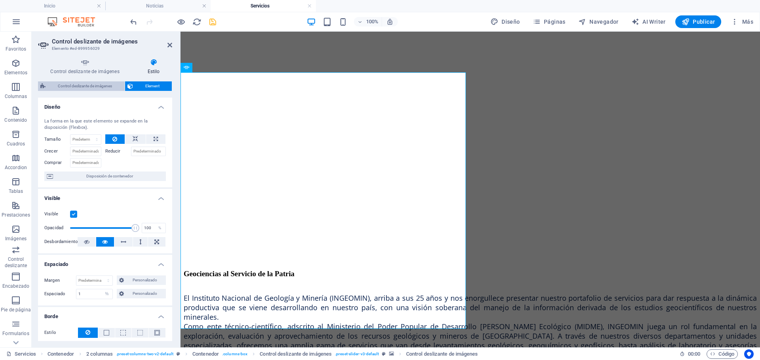
click at [100, 86] on span "Control deslizante de imágenes" at bounding box center [85, 85] width 74 height 9
select select "rem"
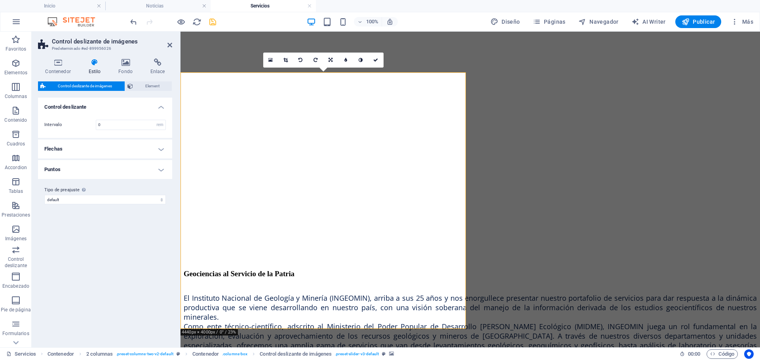
click at [157, 149] on h4 "Flechas" at bounding box center [105, 149] width 134 height 19
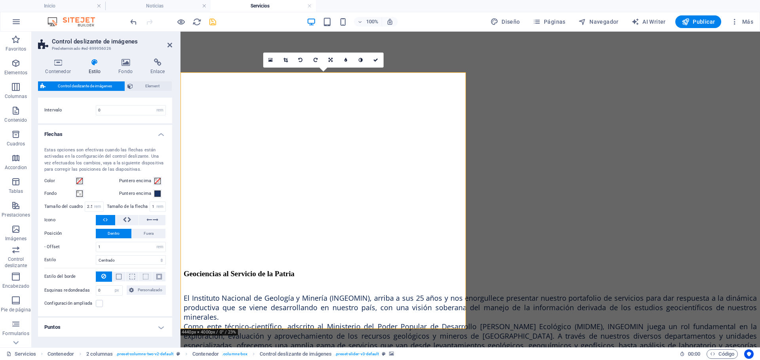
scroll to position [0, 0]
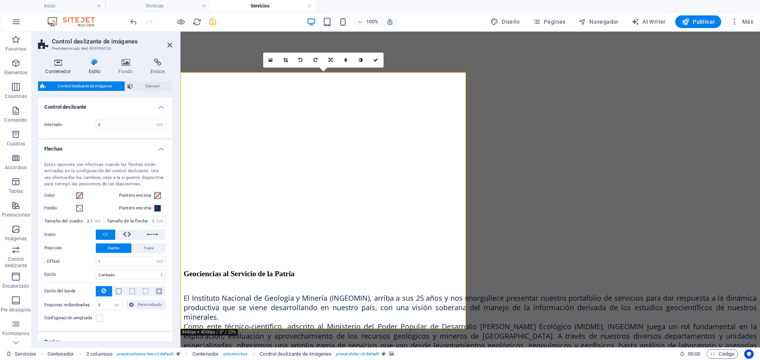
click at [60, 65] on icon at bounding box center [58, 63] width 40 height 8
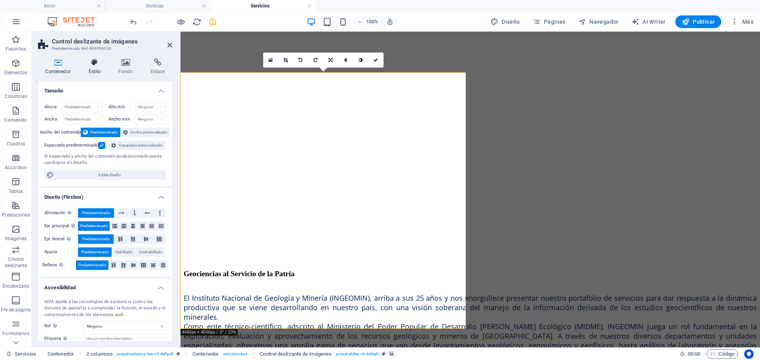
click at [94, 61] on icon at bounding box center [94, 63] width 27 height 8
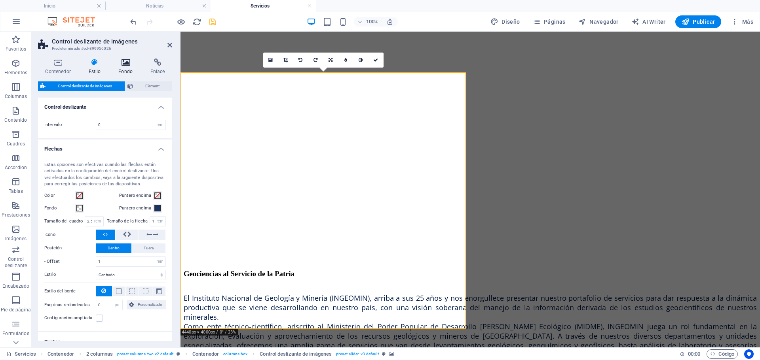
click at [124, 64] on icon at bounding box center [125, 63] width 29 height 8
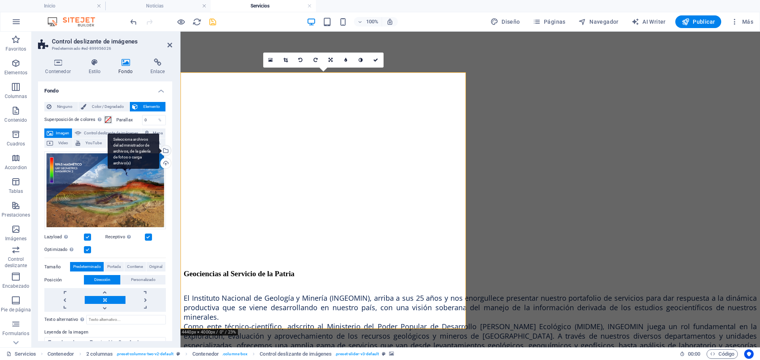
click at [166, 157] on div "Selecciona archivos del administrador de archivos, de la galería de fotos o car…" at bounding box center [165, 152] width 12 height 12
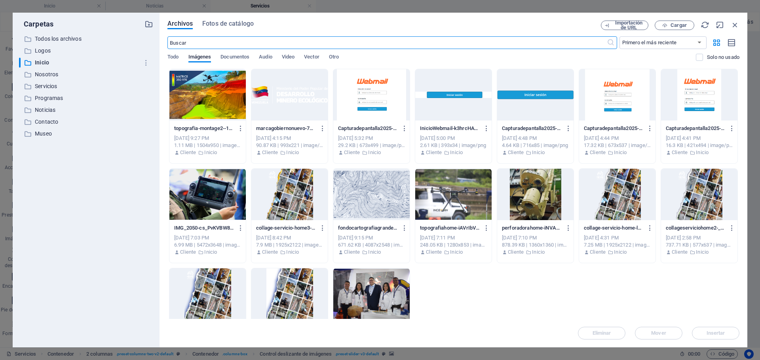
scroll to position [437, 0]
click at [203, 76] on div at bounding box center [207, 94] width 76 height 51
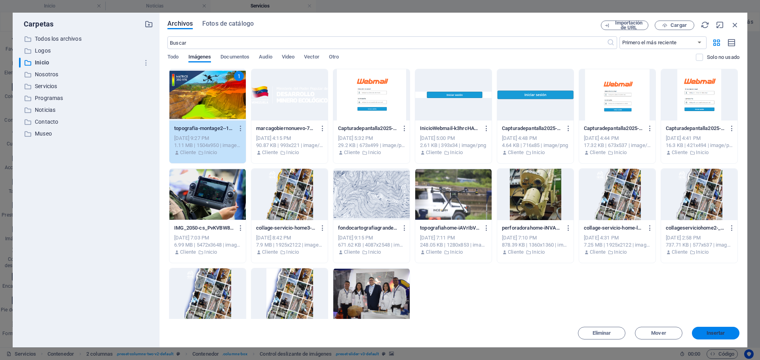
click at [715, 328] on button "Insertar" at bounding box center [715, 333] width 47 height 13
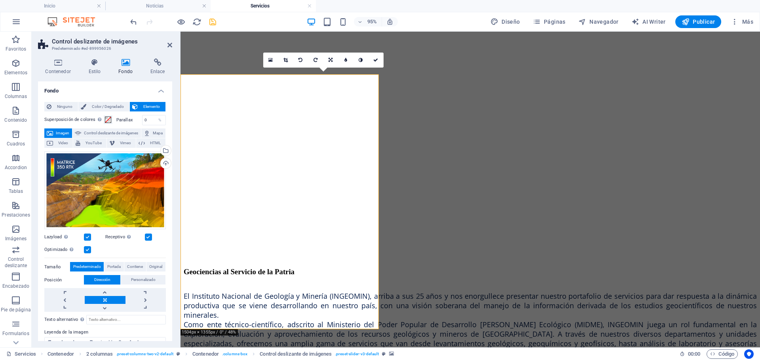
scroll to position [435, 0]
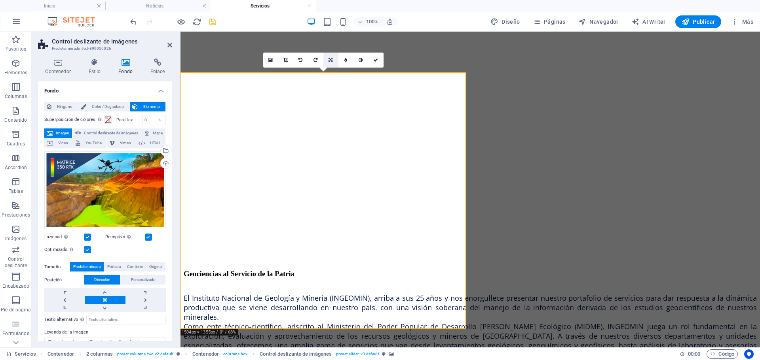
click at [334, 62] on link at bounding box center [330, 60] width 15 height 15
click at [313, 61] on link at bounding box center [315, 60] width 15 height 15
click at [373, 60] on link at bounding box center [375, 60] width 15 height 15
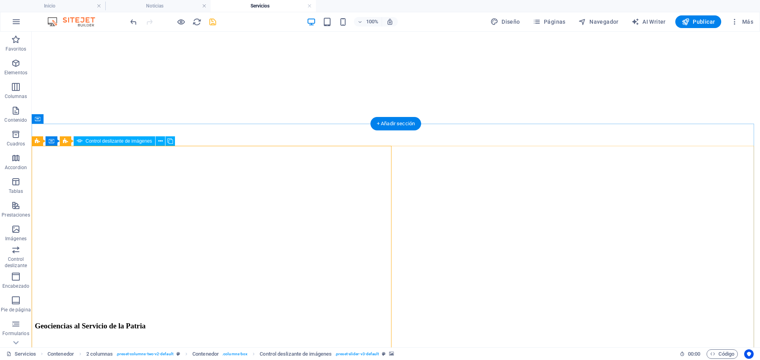
scroll to position [396, 0]
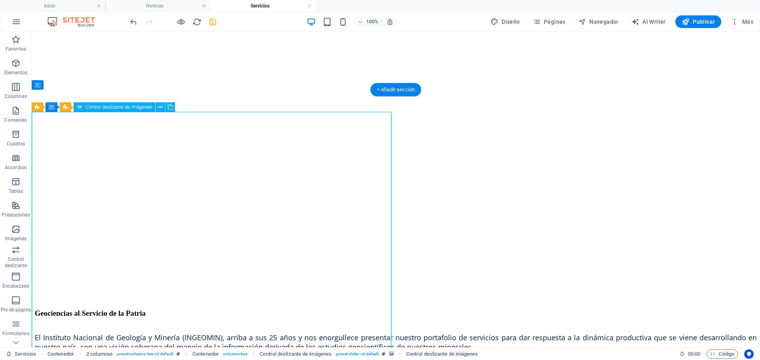
select select "%"
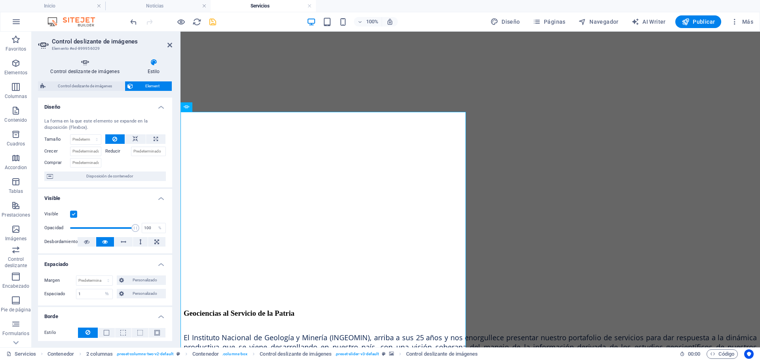
click at [91, 70] on h4 "Control deslizante de imágenes" at bounding box center [86, 67] width 97 height 17
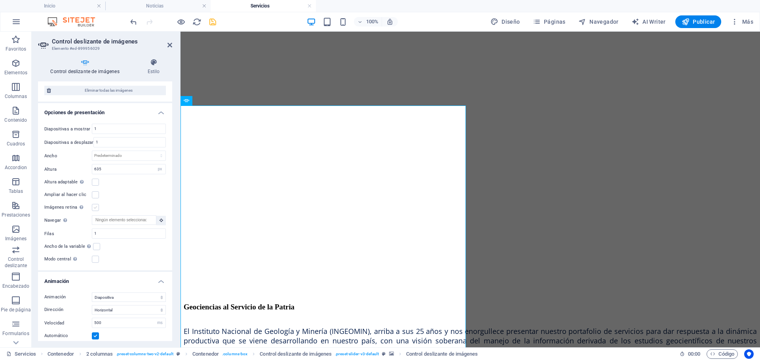
scroll to position [0, 0]
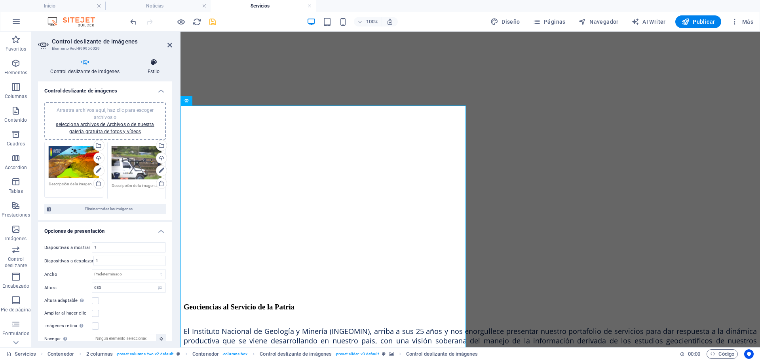
click at [152, 62] on icon at bounding box center [153, 63] width 37 height 8
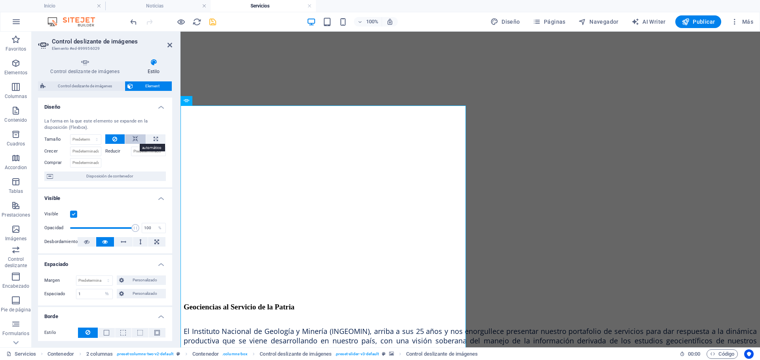
click at [133, 138] on icon at bounding box center [136, 139] width 6 height 9
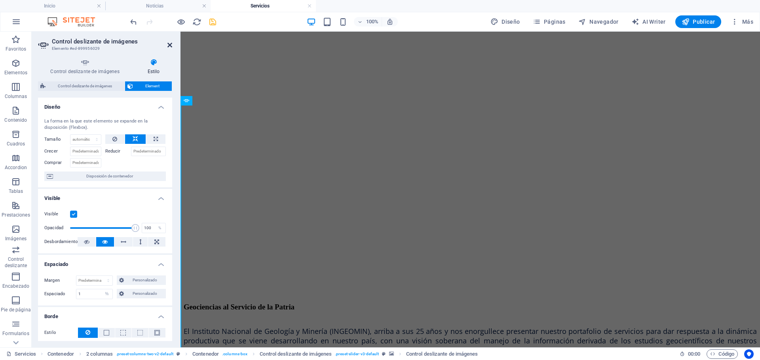
drag, startPoint x: 171, startPoint y: 47, endPoint x: 139, endPoint y: 15, distance: 45.0
click at [171, 47] on icon at bounding box center [169, 45] width 5 height 6
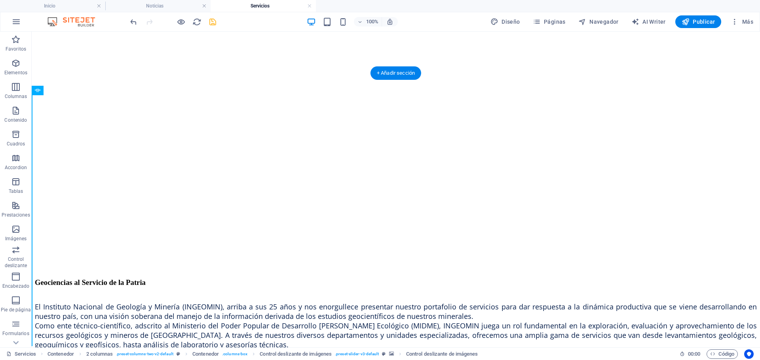
scroll to position [402, 0]
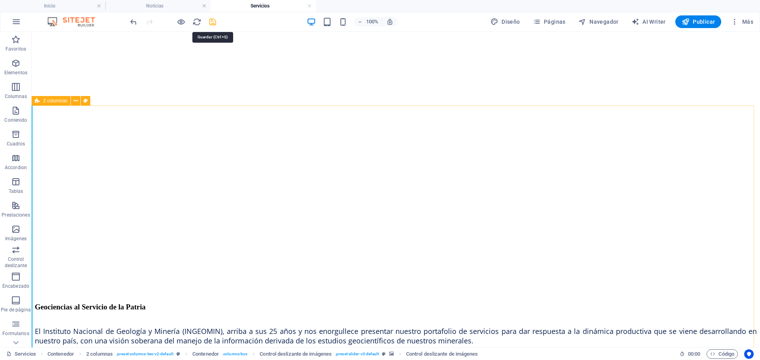
drag, startPoint x: 213, startPoint y: 22, endPoint x: 235, endPoint y: 55, distance: 39.7
click at [213, 22] on icon "save" at bounding box center [212, 21] width 9 height 9
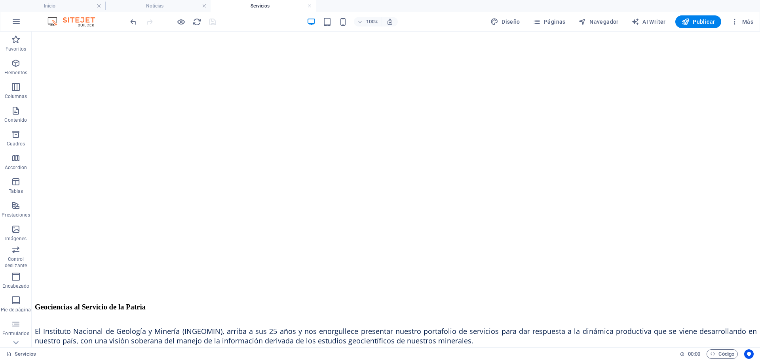
click at [343, 22] on icon "button" at bounding box center [342, 21] width 9 height 9
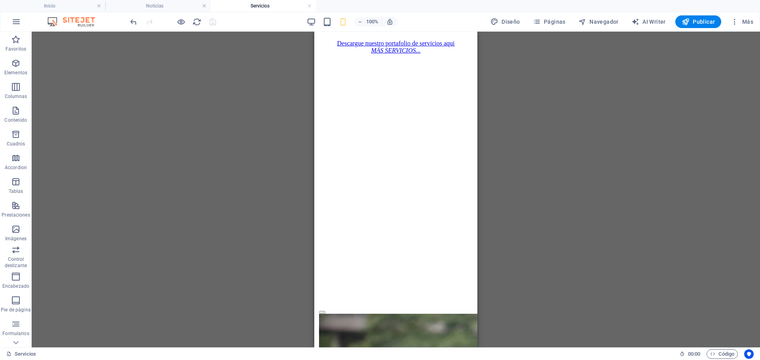
scroll to position [916, 0]
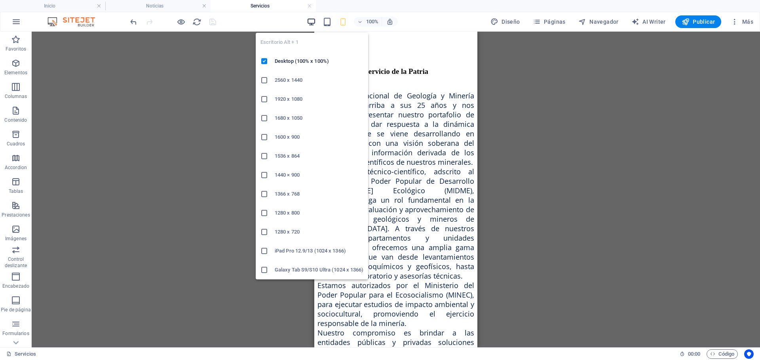
click at [313, 21] on icon "button" at bounding box center [311, 21] width 9 height 9
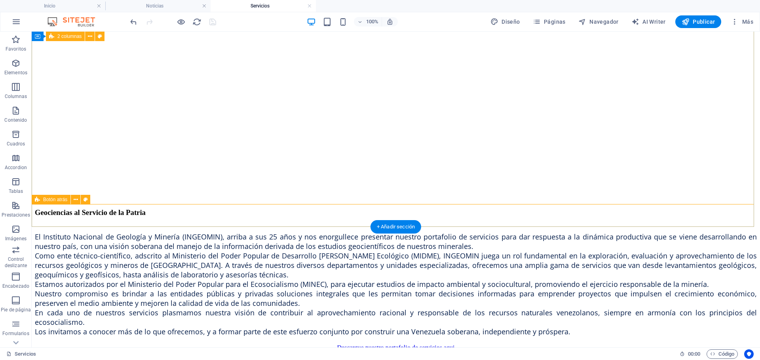
scroll to position [481, 0]
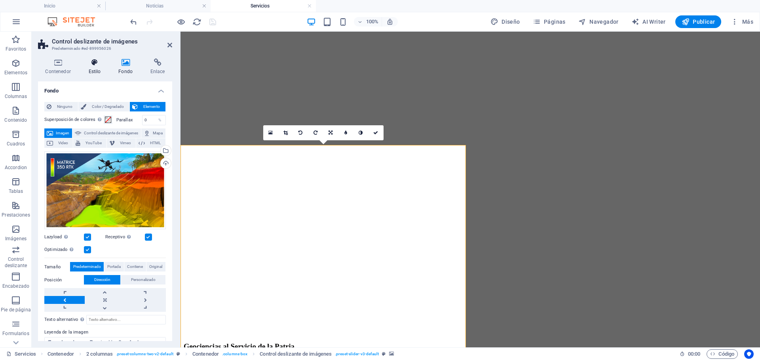
click at [93, 61] on icon at bounding box center [94, 63] width 27 height 8
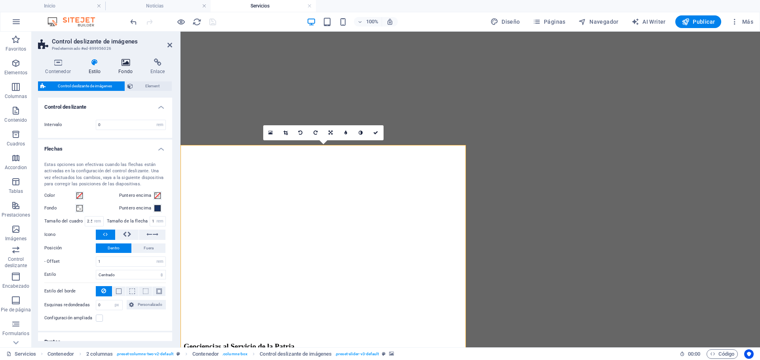
click at [126, 63] on icon at bounding box center [125, 63] width 29 height 8
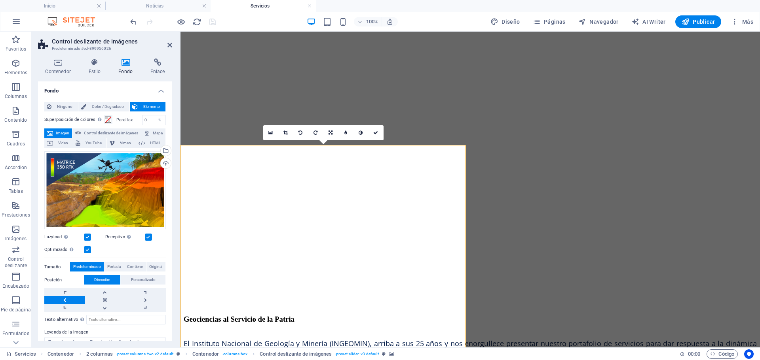
scroll to position [402, 0]
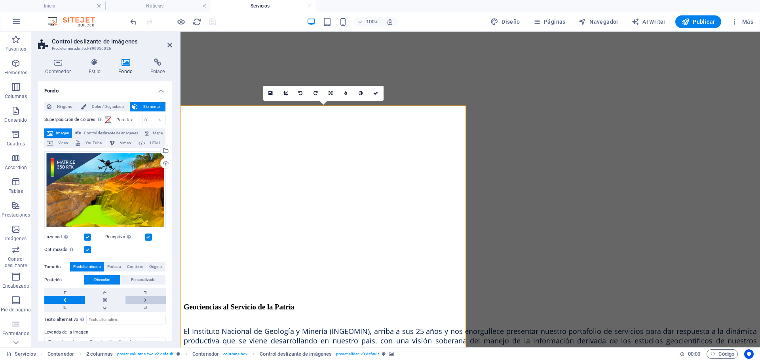
click at [144, 304] on link at bounding box center [145, 300] width 40 height 8
click at [66, 304] on link at bounding box center [64, 300] width 40 height 8
drag, startPoint x: 376, startPoint y: 95, endPoint x: 323, endPoint y: 78, distance: 55.4
click at [376, 95] on icon at bounding box center [375, 93] width 5 height 5
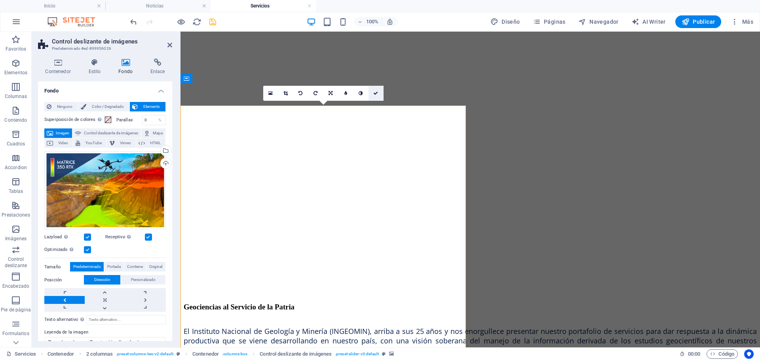
click at [374, 93] on icon at bounding box center [375, 93] width 5 height 5
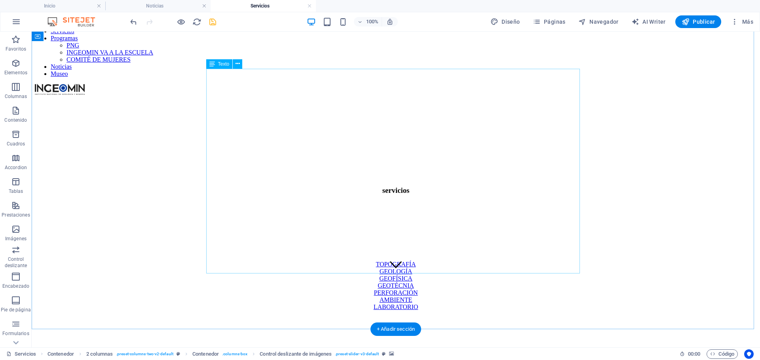
scroll to position [0, 0]
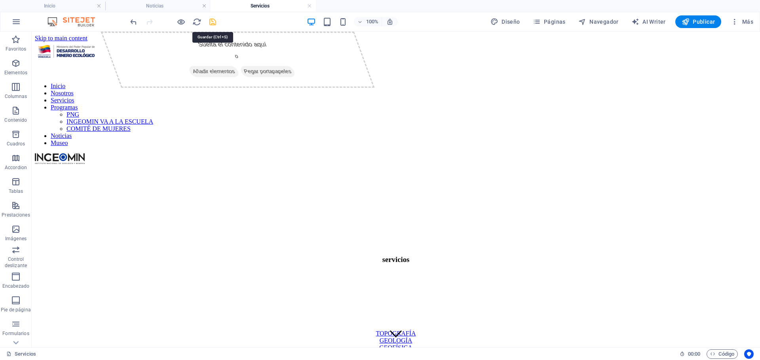
click at [213, 21] on icon "save" at bounding box center [212, 21] width 9 height 9
click at [67, 3] on h4 "Inicio" at bounding box center [52, 6] width 105 height 9
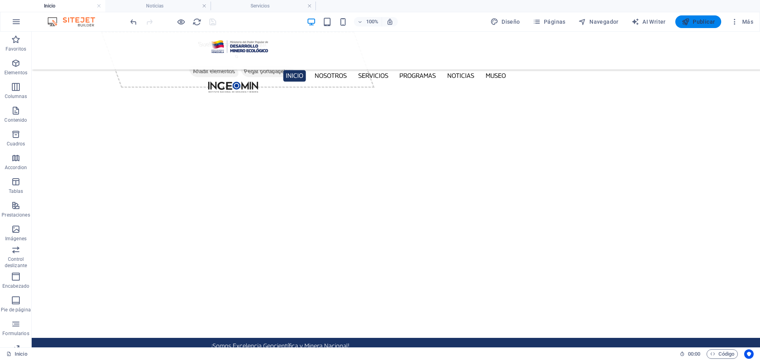
click at [702, 23] on span "Publicar" at bounding box center [698, 22] width 34 height 8
